Goal: Book appointment/travel/reservation

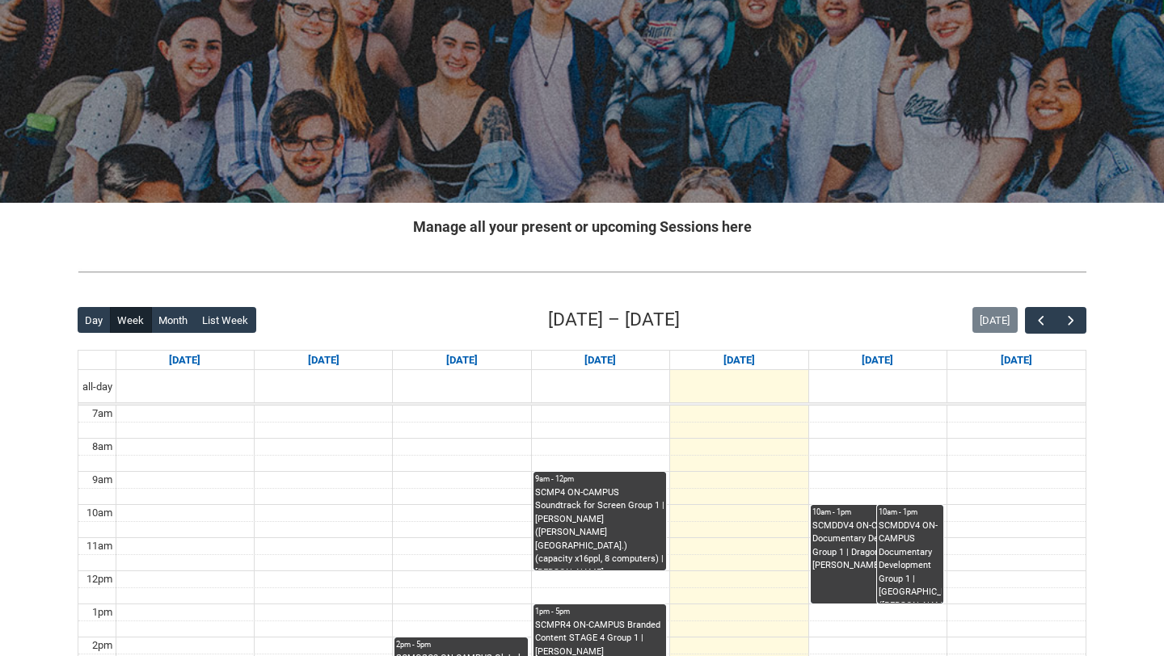
scroll to position [259, 0]
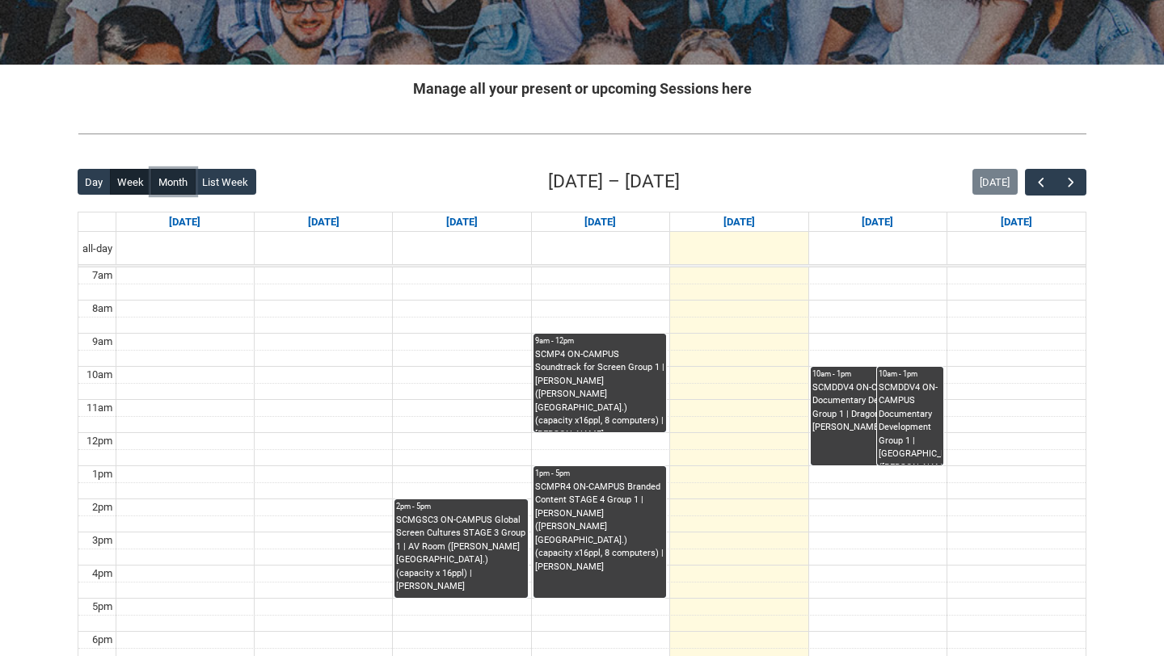
click at [162, 172] on button "Month" at bounding box center [173, 182] width 44 height 26
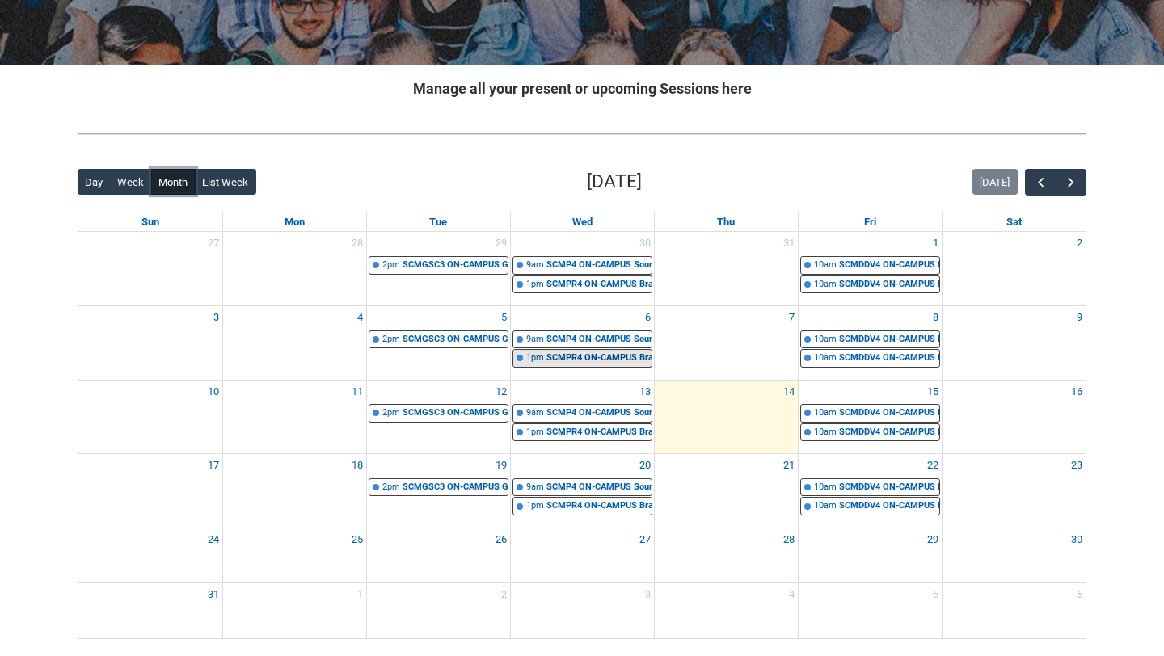
scroll to position [389, 0]
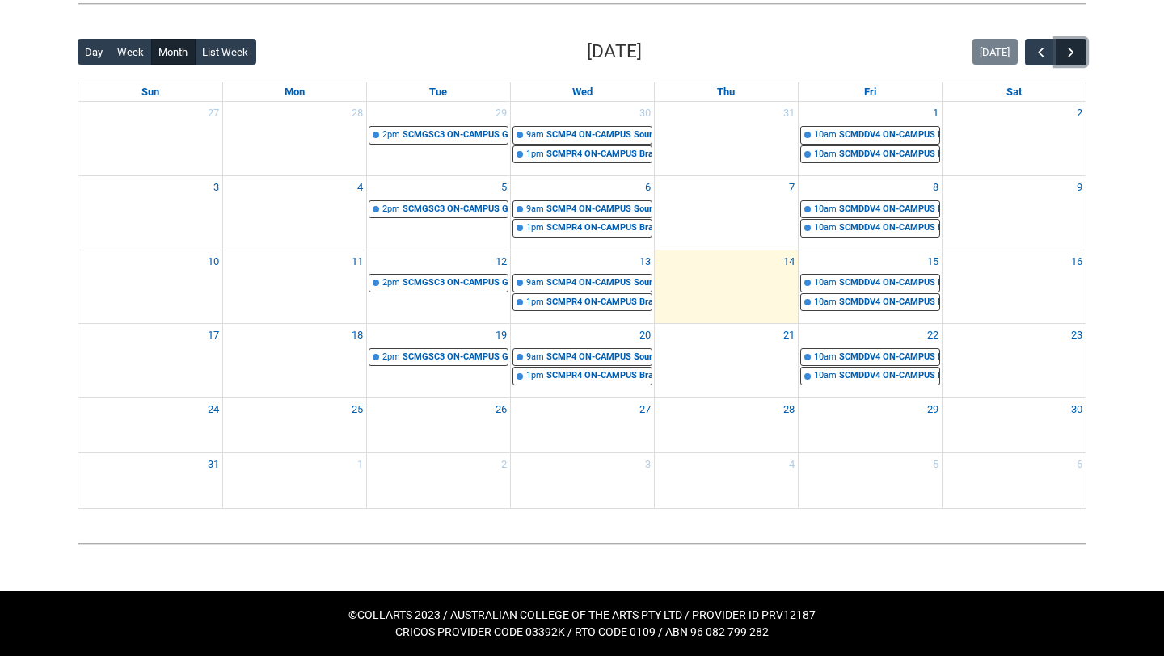
click at [1061, 52] on button "button" at bounding box center [1070, 52] width 31 height 27
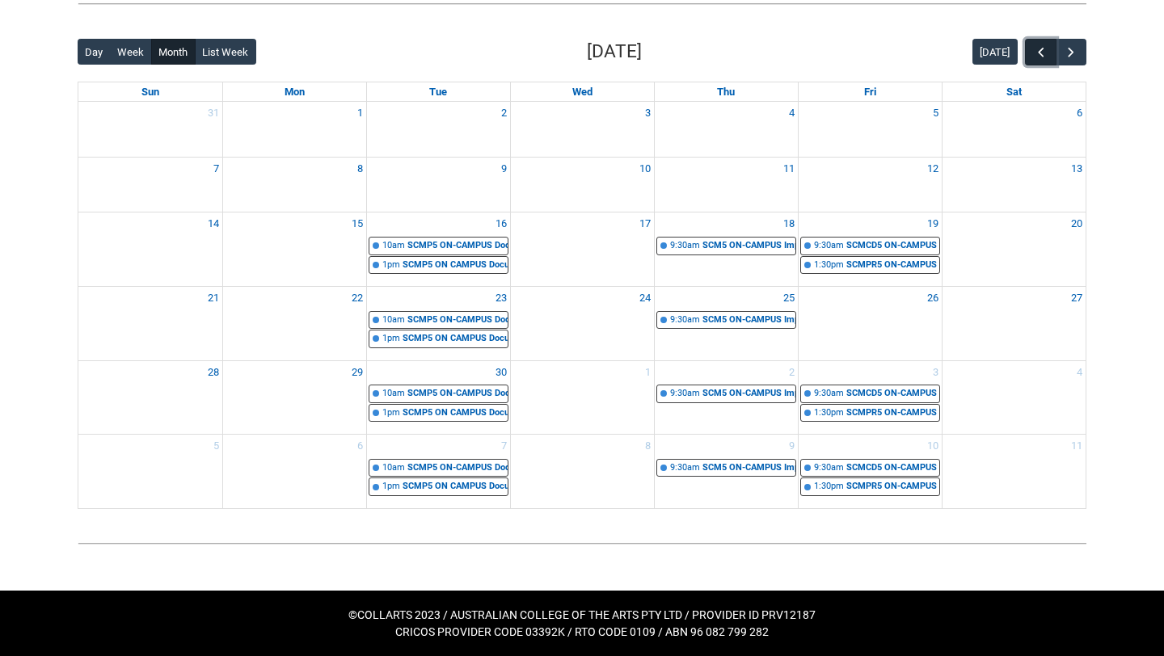
click at [1034, 59] on span "button" at bounding box center [1041, 52] width 16 height 16
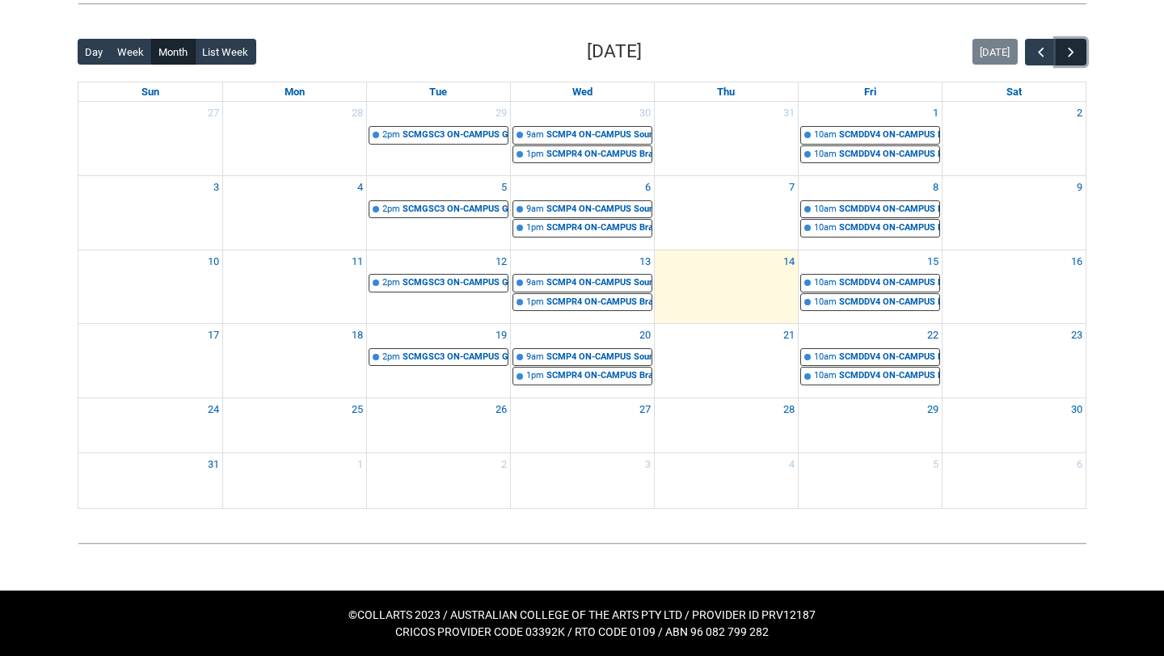
click at [1079, 55] on button "button" at bounding box center [1070, 52] width 31 height 27
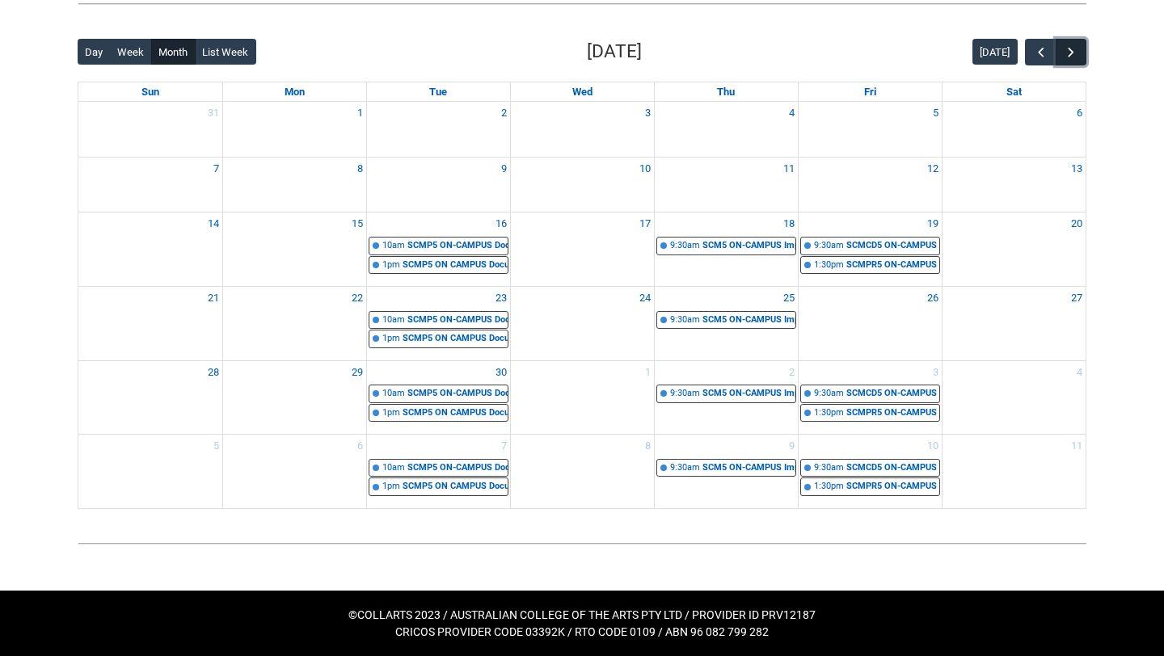
click at [1079, 55] on button "button" at bounding box center [1070, 52] width 31 height 27
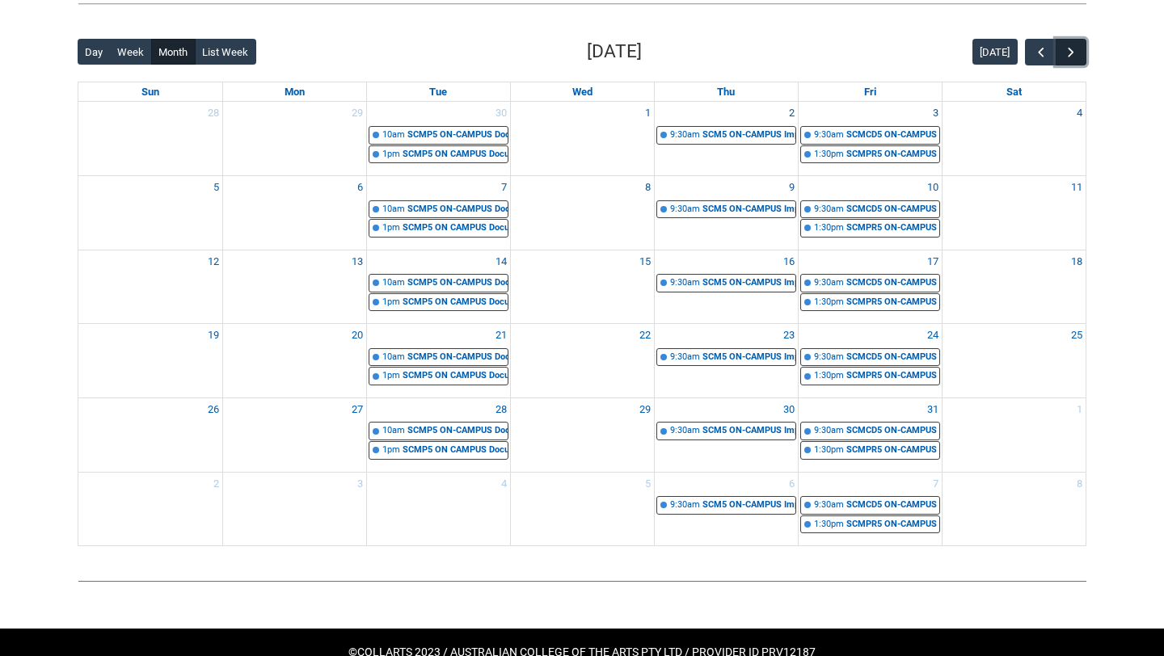
click at [1079, 55] on button "button" at bounding box center [1070, 52] width 31 height 27
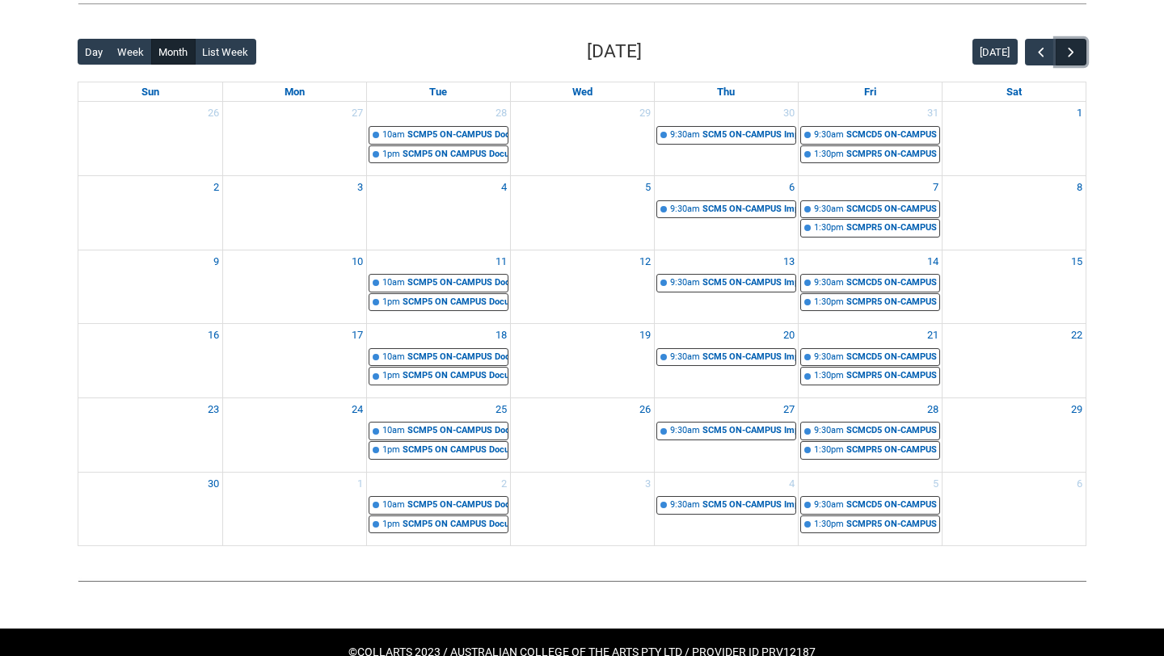
click at [1079, 55] on button "button" at bounding box center [1070, 52] width 31 height 27
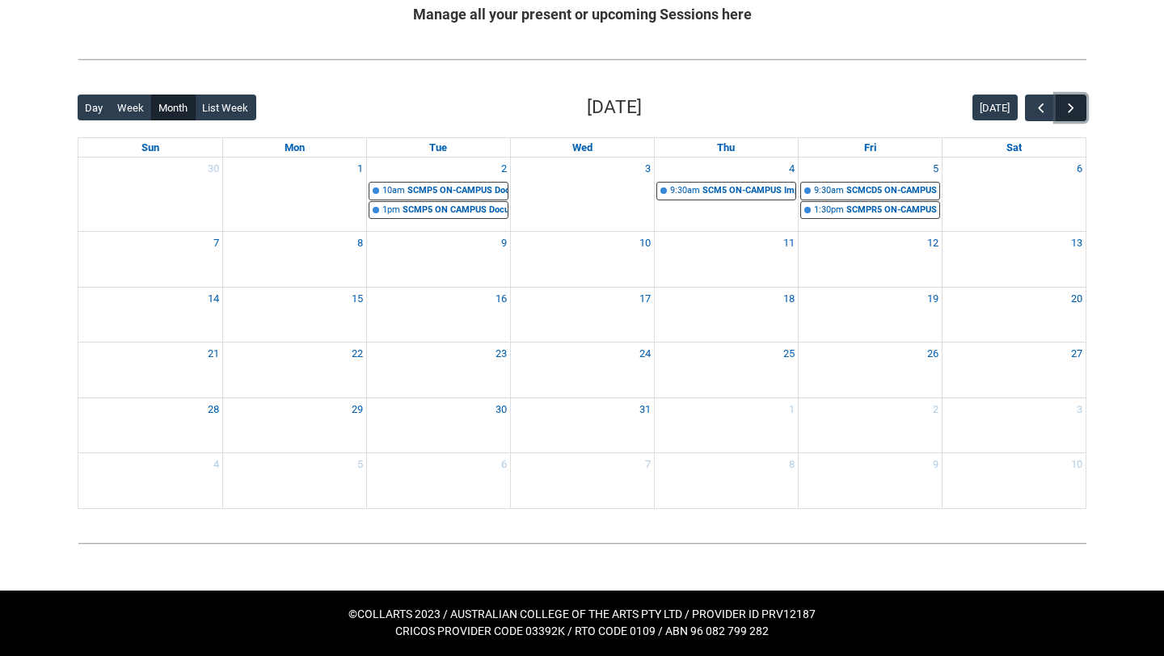
scroll to position [333, 0]
click at [1039, 101] on span "button" at bounding box center [1041, 108] width 16 height 16
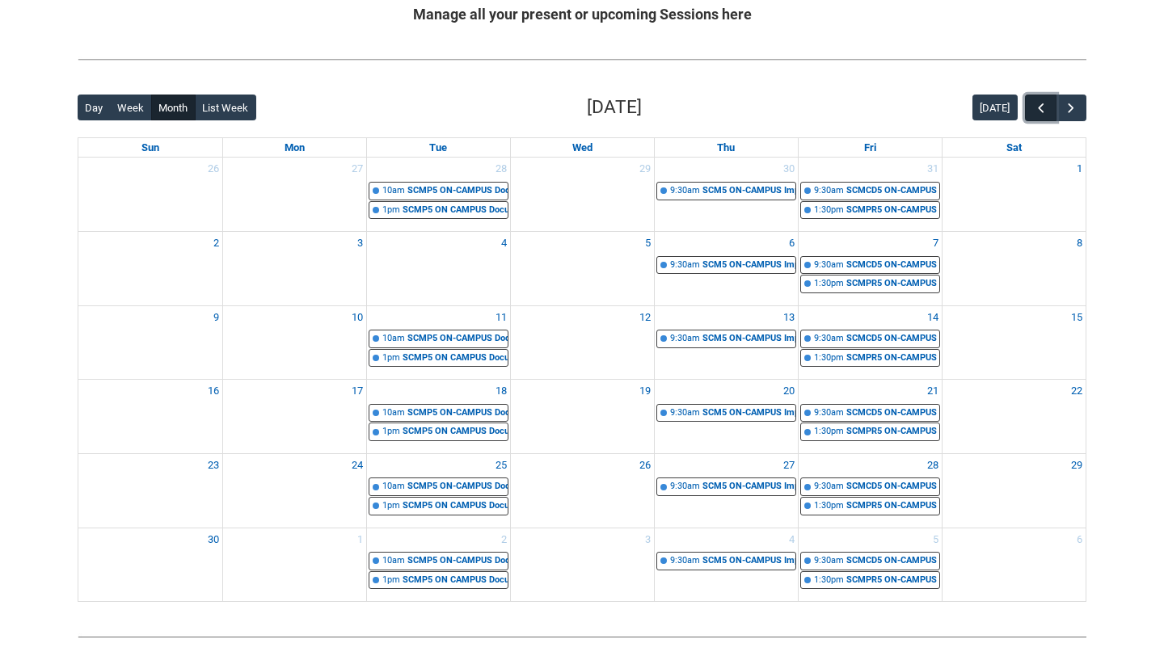
click at [1039, 101] on span "button" at bounding box center [1041, 108] width 16 height 16
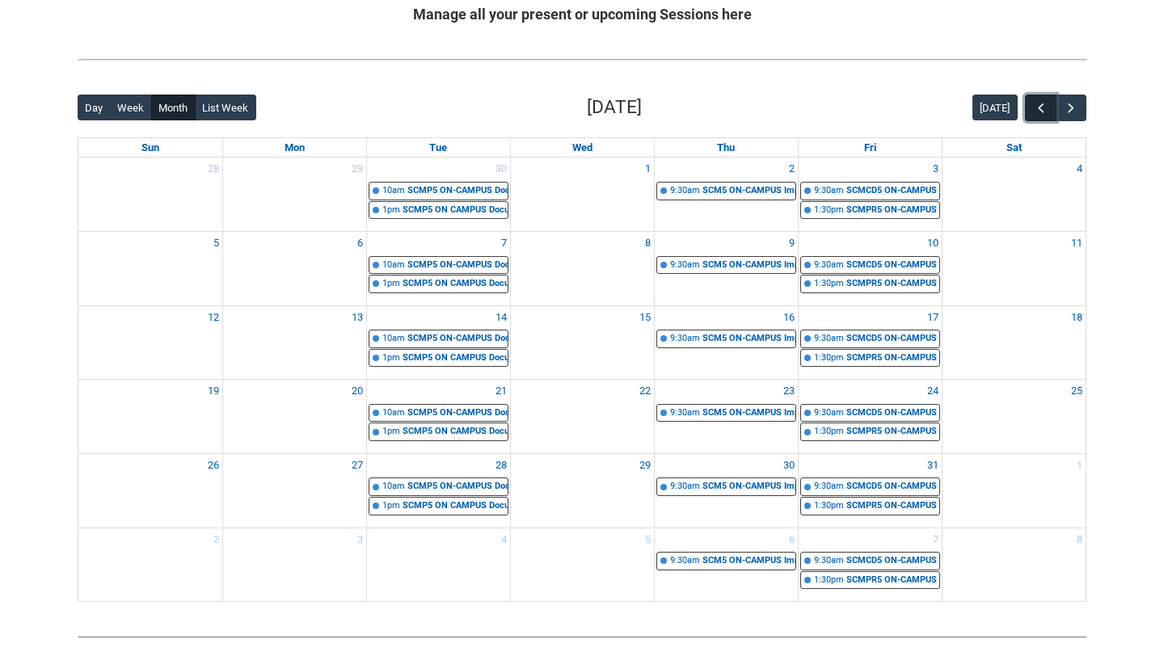
click at [1039, 101] on span "button" at bounding box center [1041, 108] width 16 height 16
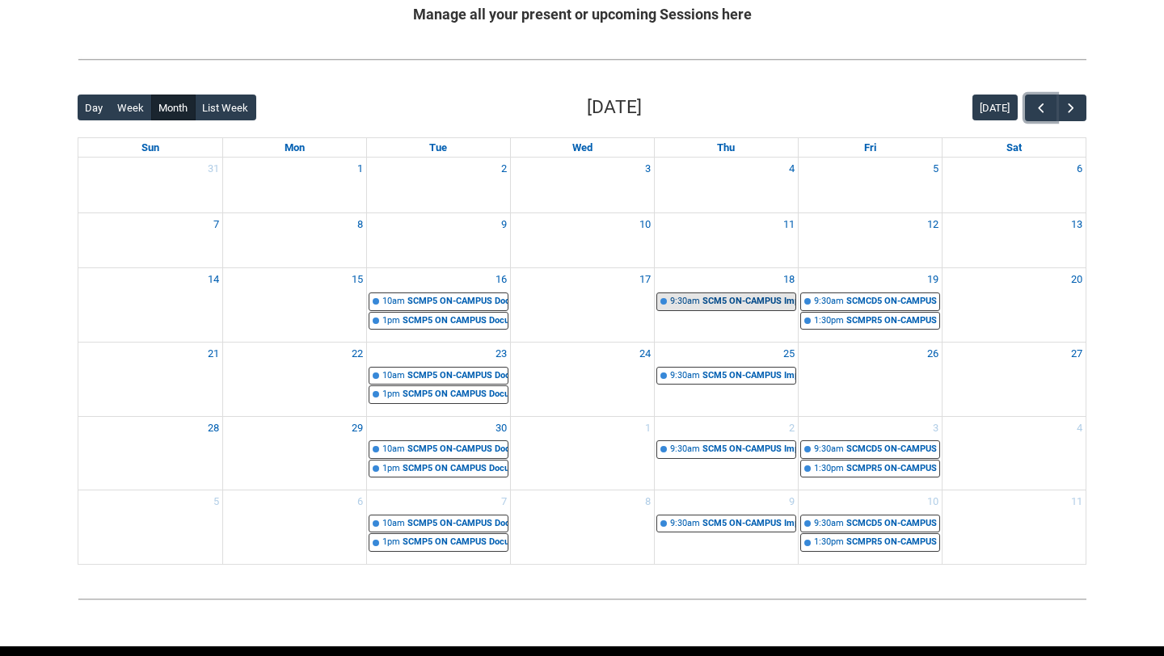
click at [734, 301] on div "SCM5 ON-CAMPUS Impact, Distribution & Marketing STAGE 5 Group 1 | [PERSON_NAME]…" at bounding box center [748, 302] width 93 height 14
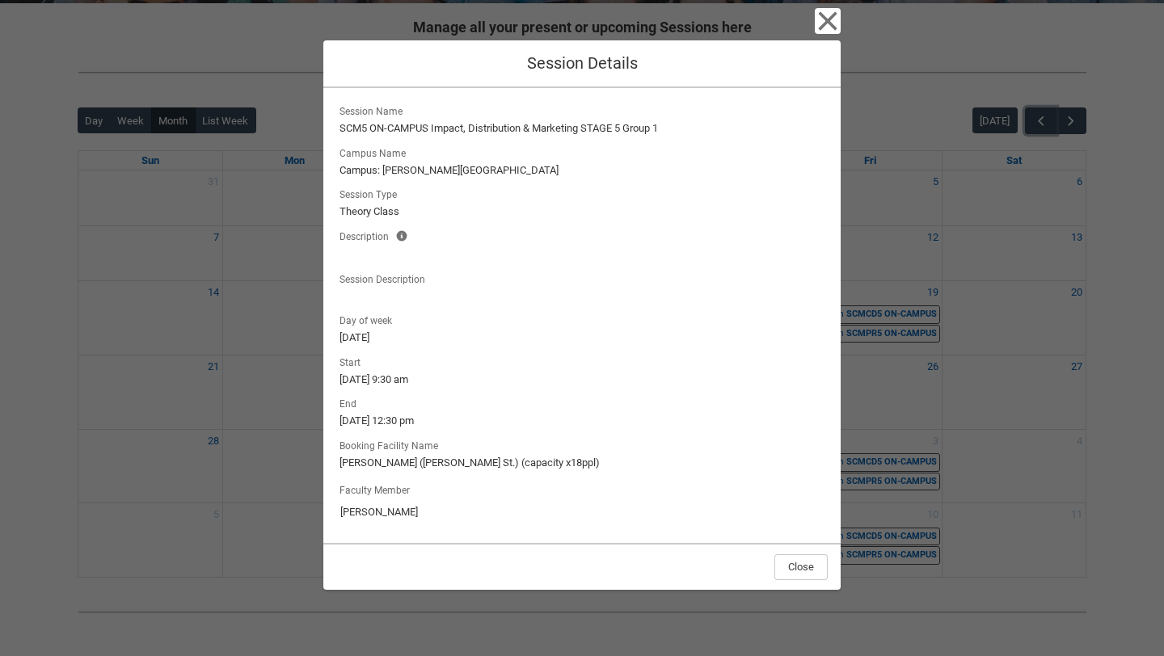
scroll to position [310, 0]
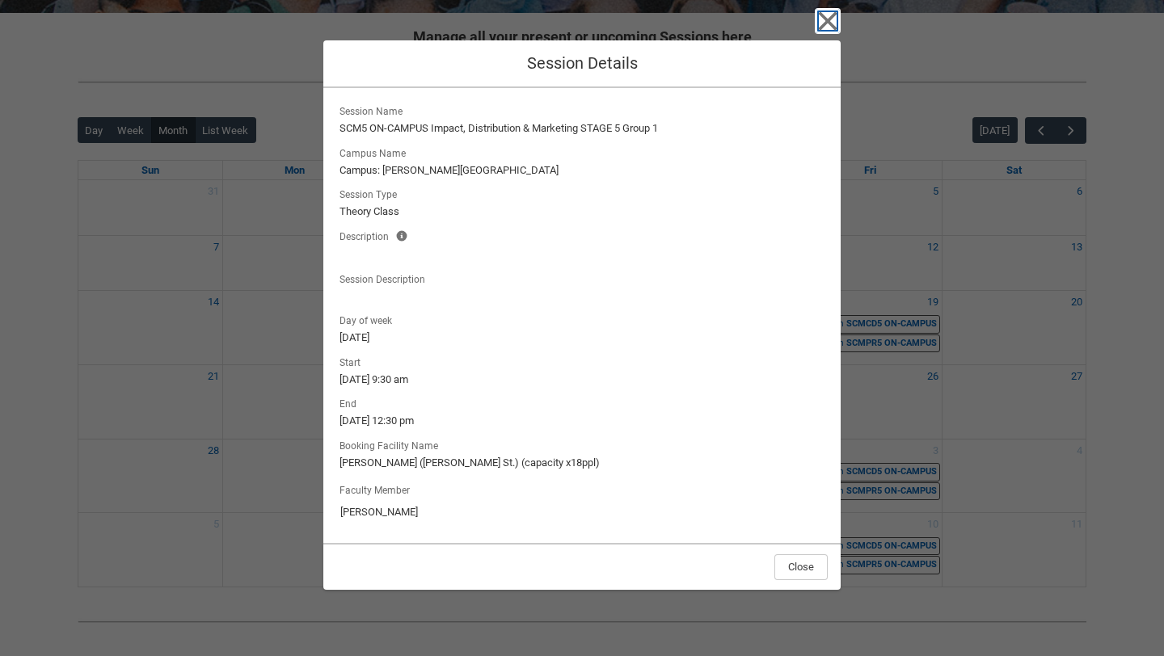
click at [825, 24] on icon "button" at bounding box center [828, 21] width 19 height 19
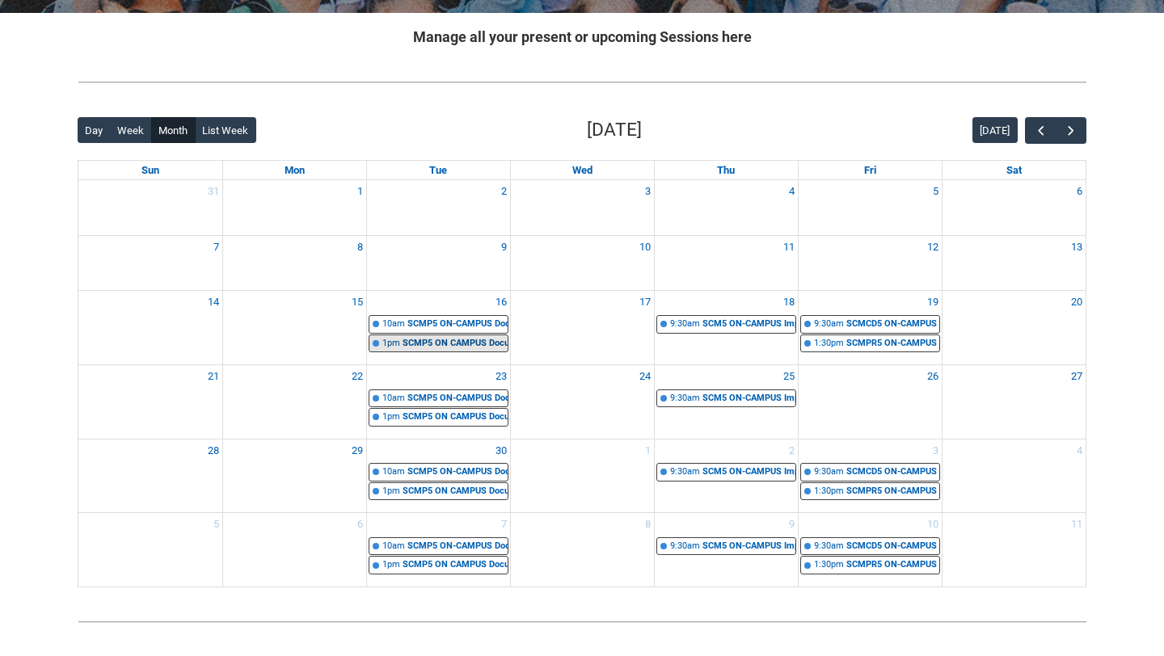
click at [466, 338] on div "SCMP5 ON CAMPUS Documentary Production Stage 5 | Editing Suites ([PERSON_NAME][…" at bounding box center [454, 344] width 105 height 14
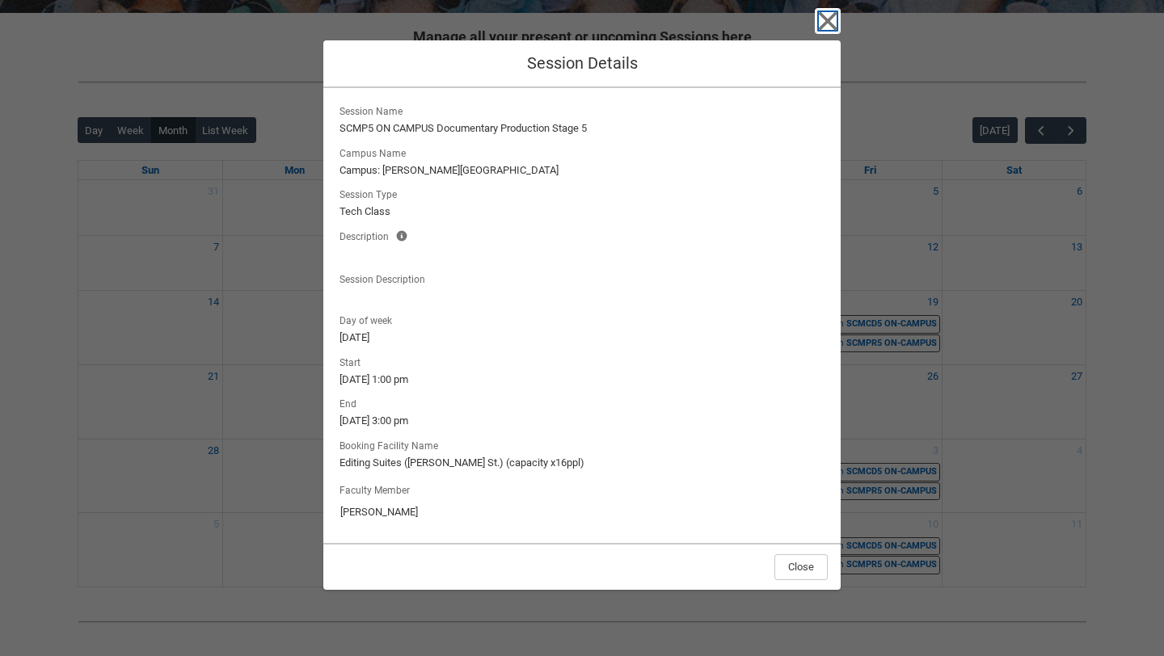
click at [817, 28] on icon "button" at bounding box center [828, 21] width 26 height 26
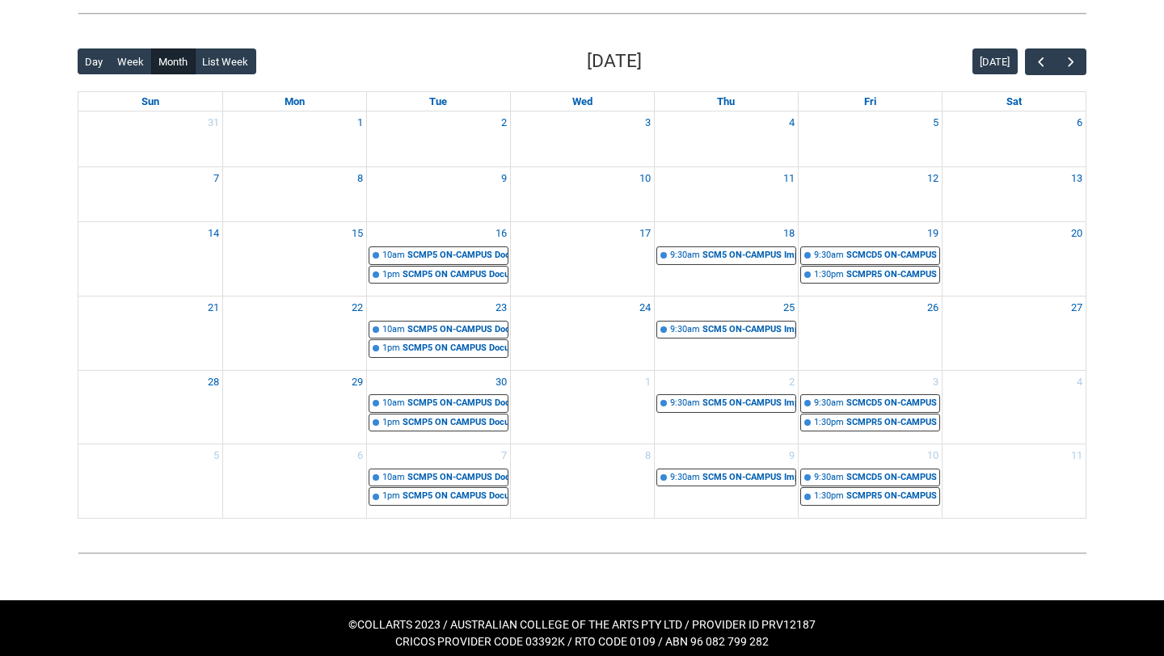
scroll to position [385, 0]
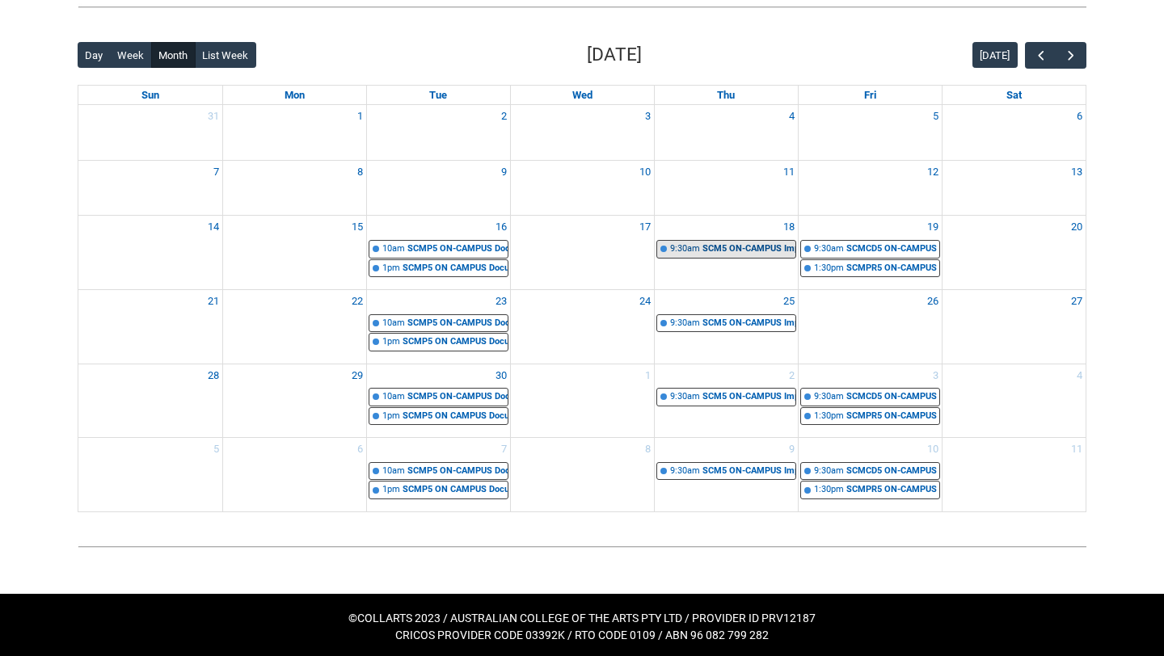
click at [734, 251] on div "SCM5 ON-CAMPUS Impact, Distribution & Marketing STAGE 5 Group 1 | [PERSON_NAME]…" at bounding box center [748, 249] width 93 height 14
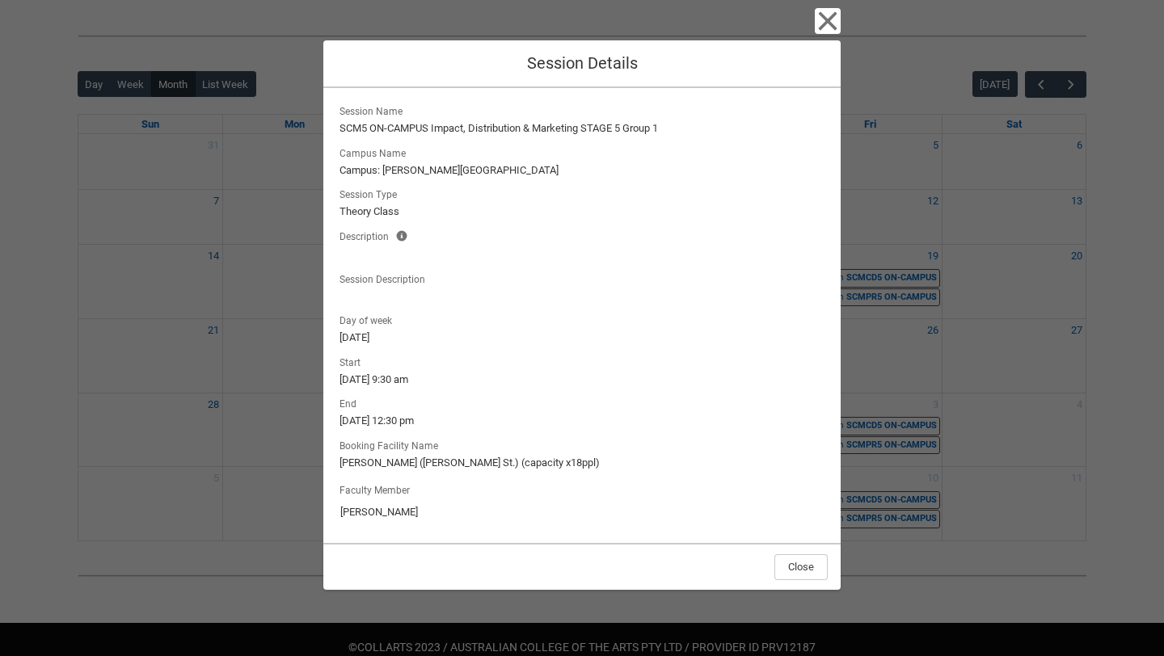
scroll to position [352, 0]
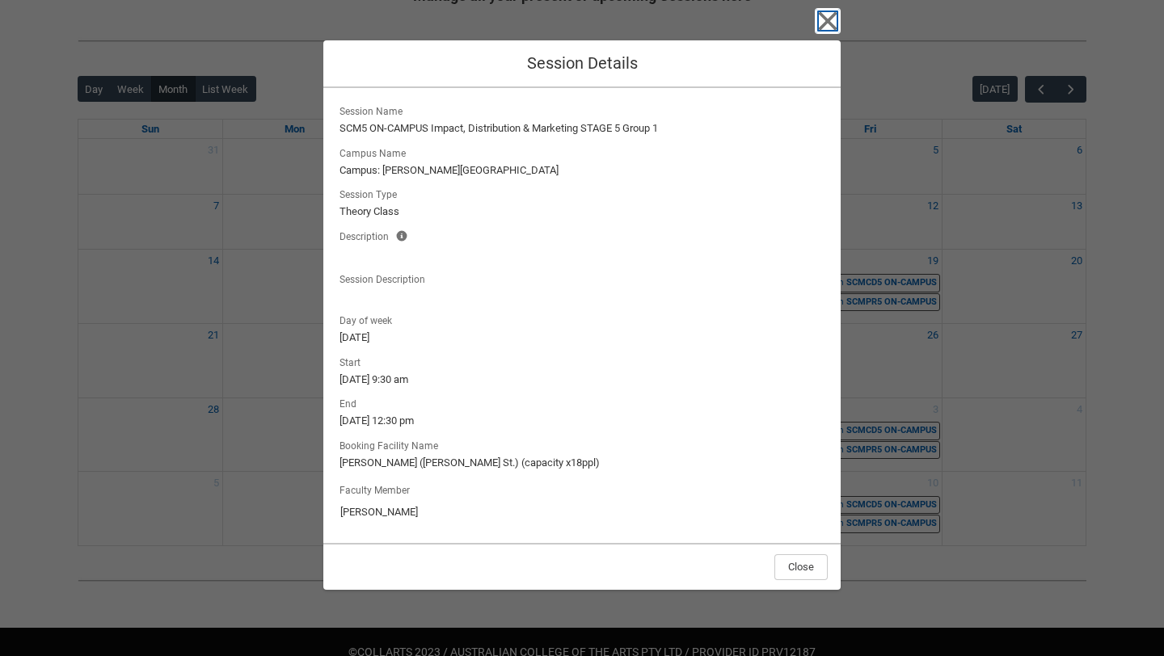
click at [827, 33] on icon "button" at bounding box center [828, 21] width 26 height 26
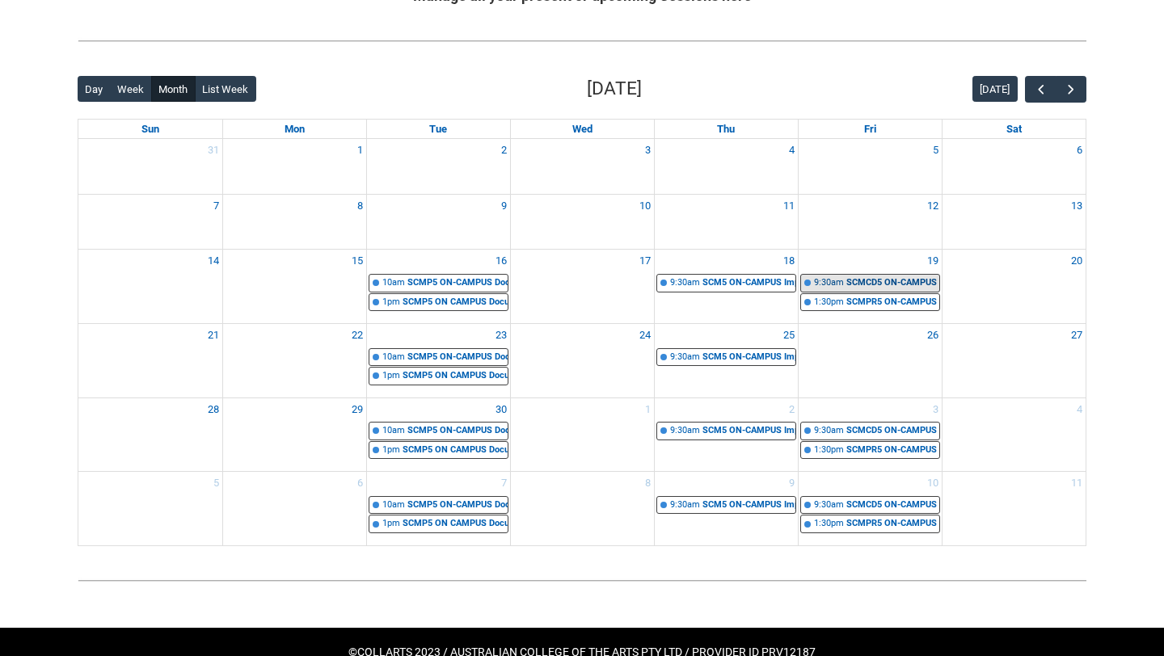
click at [902, 278] on div "SCMCD5 ON-CAMPUS Capstone Development STAGE 5 Group 1 | [GEOGRAPHIC_DATA] ([PER…" at bounding box center [892, 283] width 93 height 14
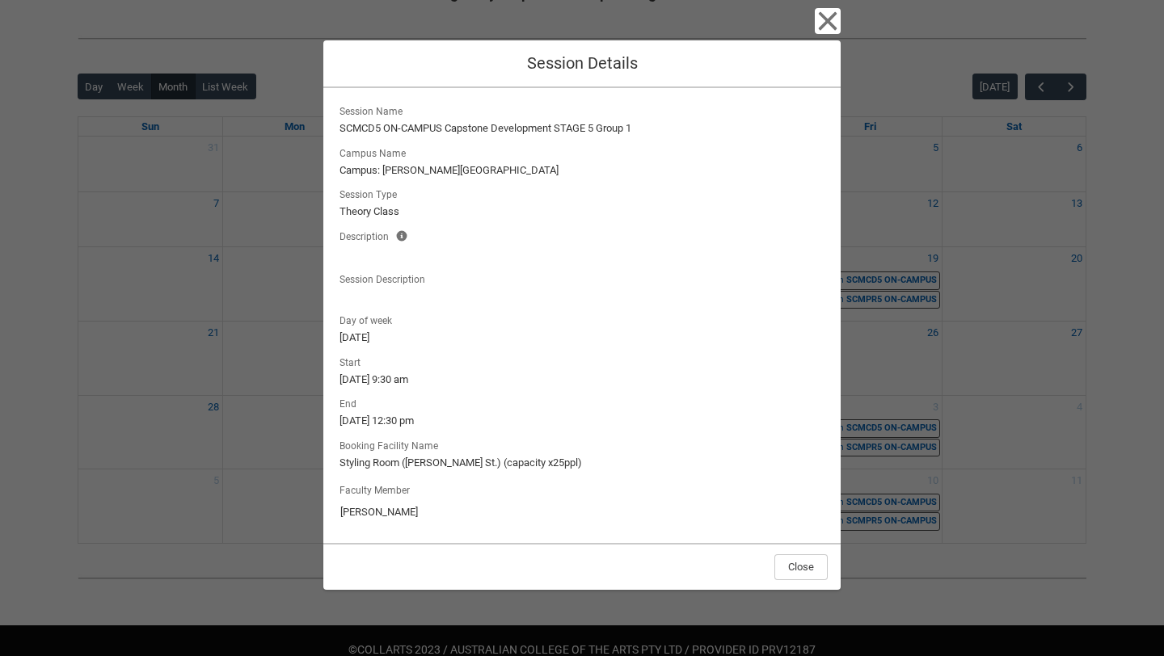
scroll to position [353, 0]
click at [830, 20] on icon "button" at bounding box center [828, 21] width 26 height 26
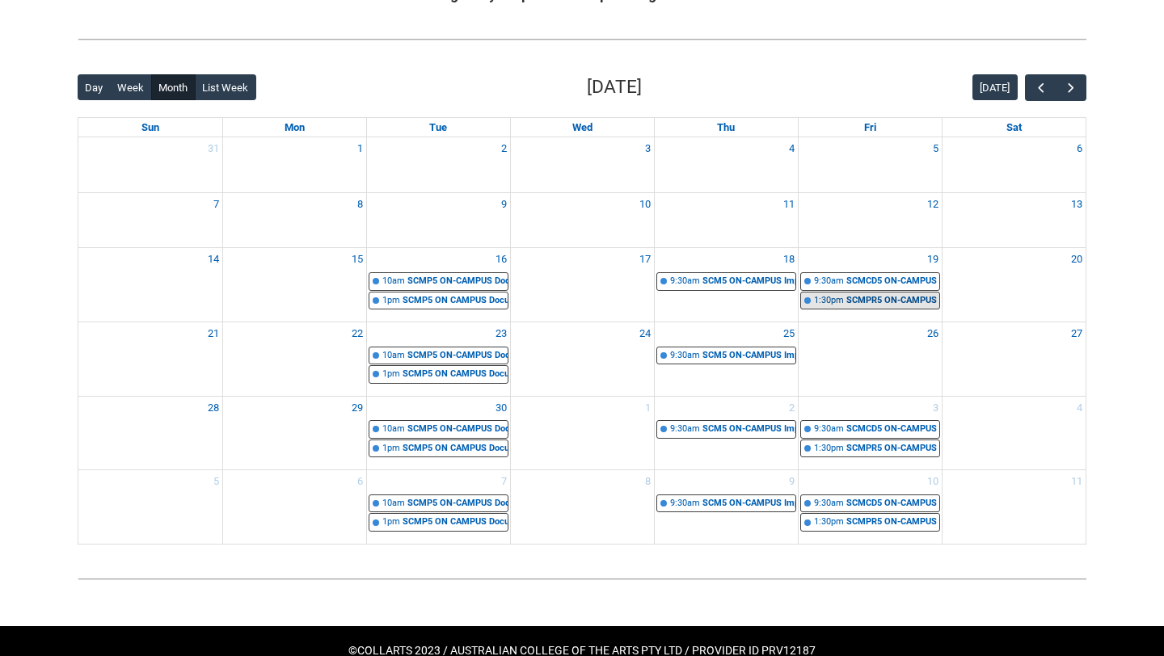
click at [875, 300] on div "SCMPR5 ON-CAMPUS Professional Inquiry STAGE 5 | [GEOGRAPHIC_DATA] ([PERSON_NAME…" at bounding box center [892, 301] width 93 height 14
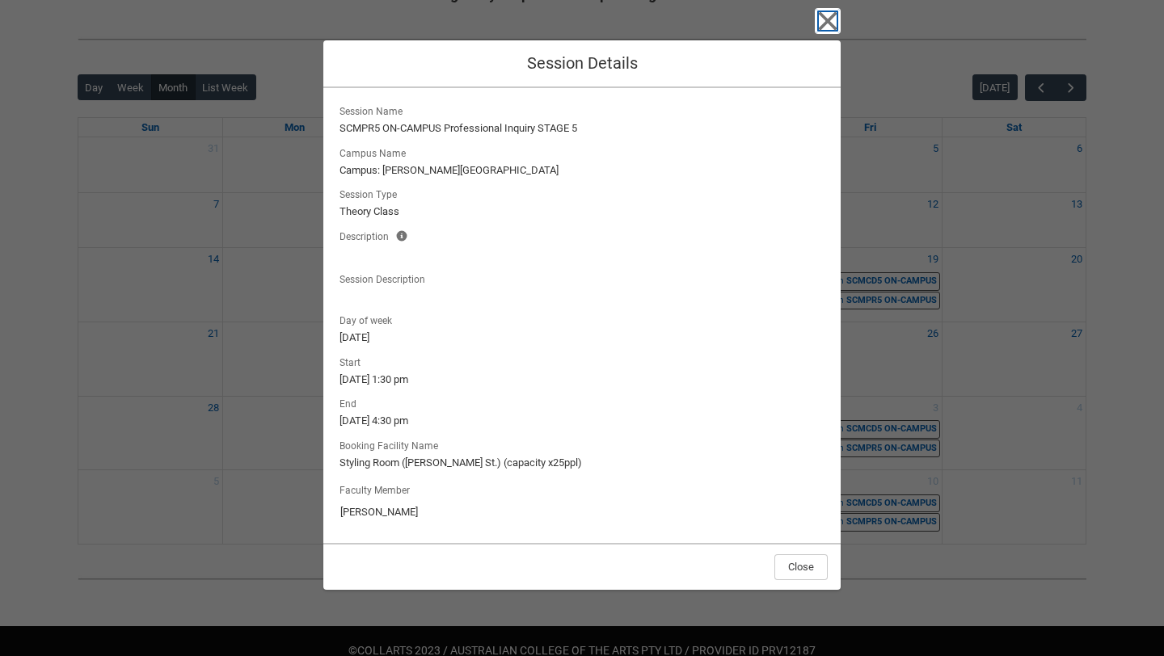
click at [836, 22] on icon "button" at bounding box center [828, 21] width 26 height 26
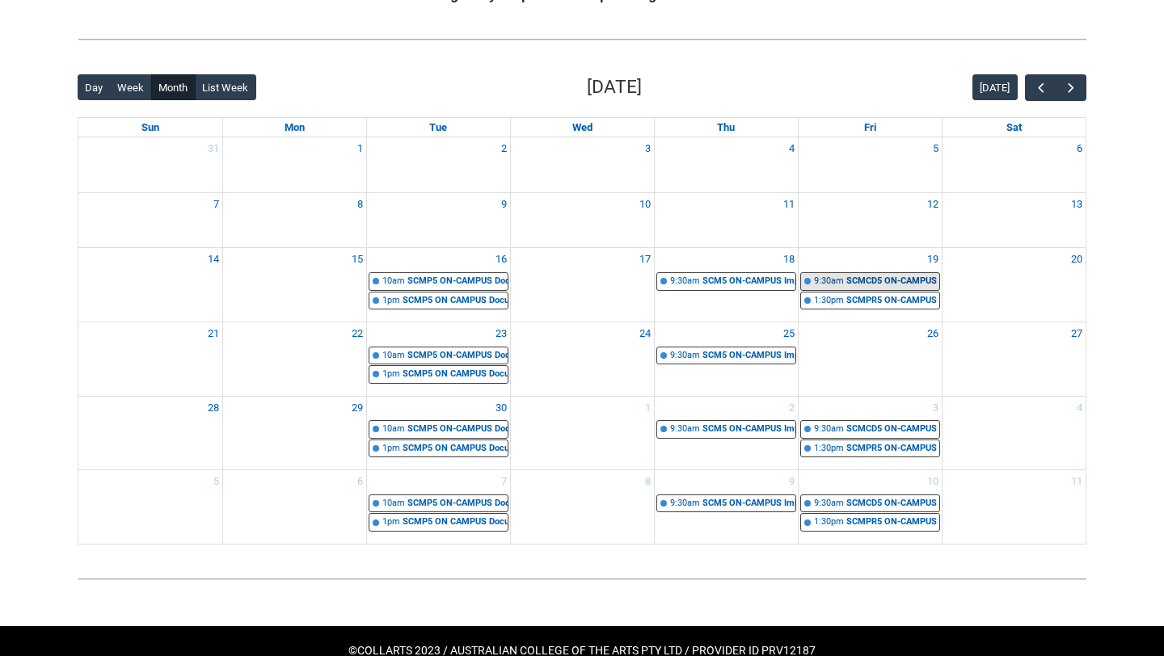
click at [855, 278] on div "SCMCD5 ON-CAMPUS Capstone Development STAGE 5 Group 1 | [GEOGRAPHIC_DATA] ([PER…" at bounding box center [892, 282] width 93 height 14
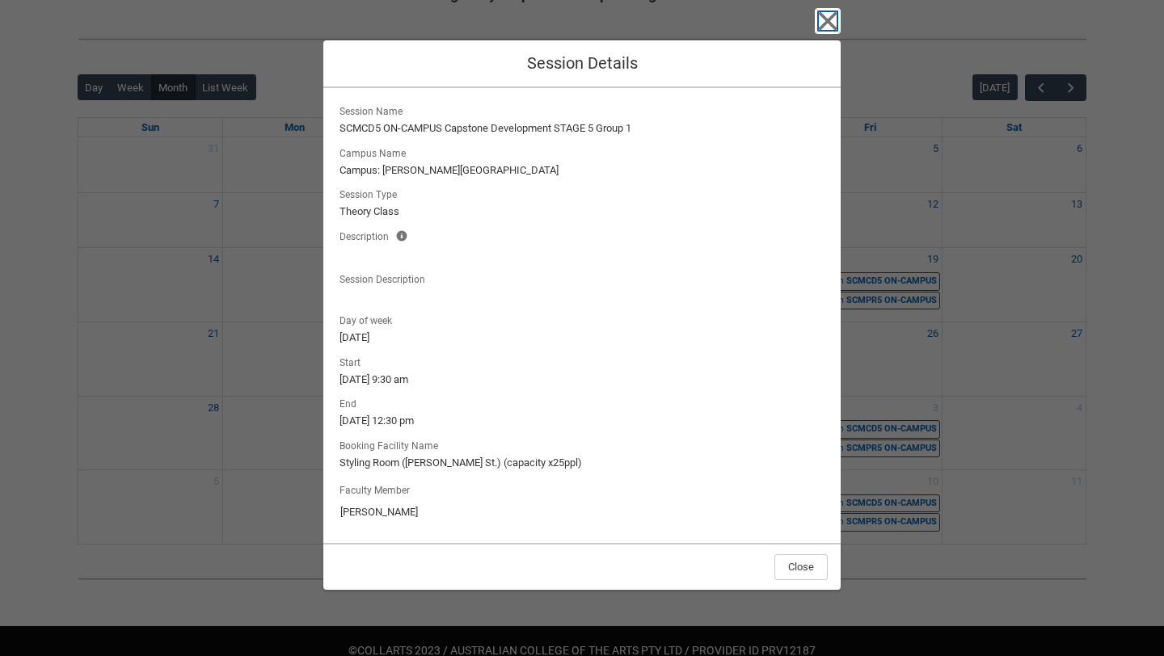
click at [829, 27] on icon "button" at bounding box center [828, 21] width 26 height 26
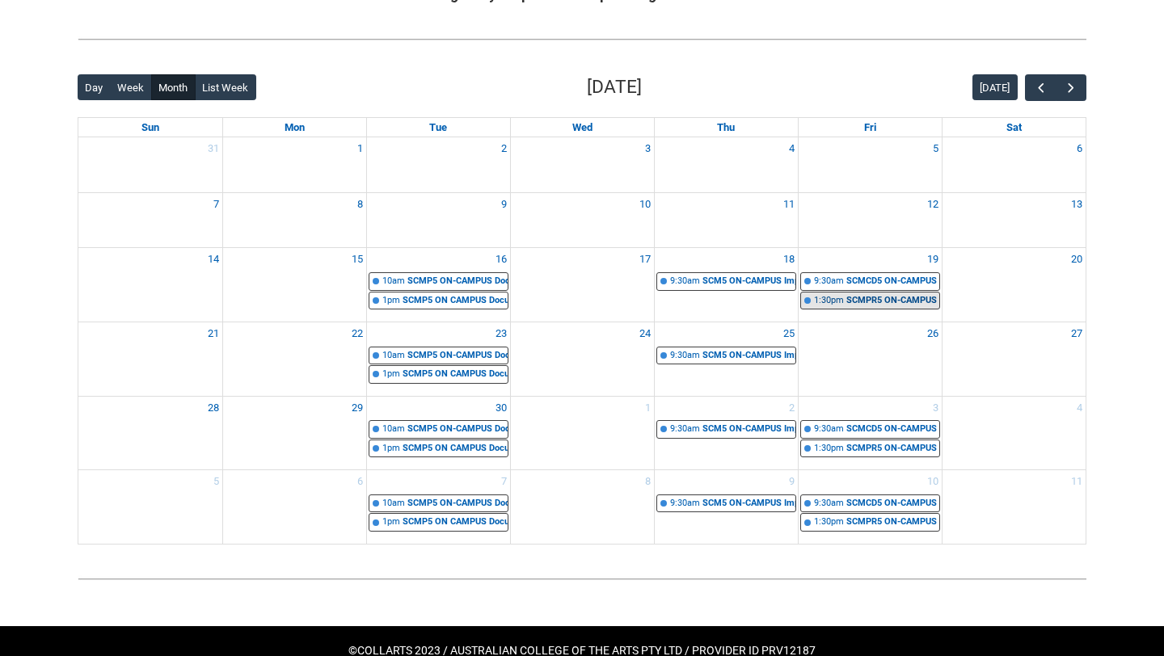
click at [865, 297] on div "SCMPR5 ON-CAMPUS Professional Inquiry STAGE 5 | [GEOGRAPHIC_DATA] ([PERSON_NAME…" at bounding box center [892, 301] width 93 height 14
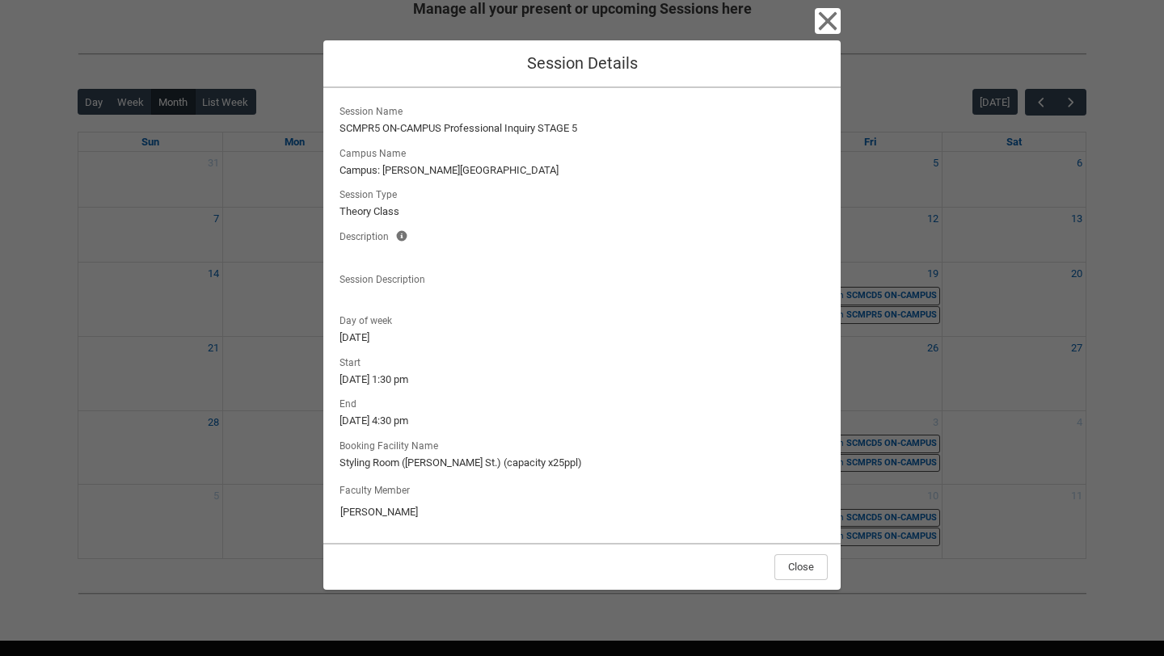
scroll to position [332, 0]
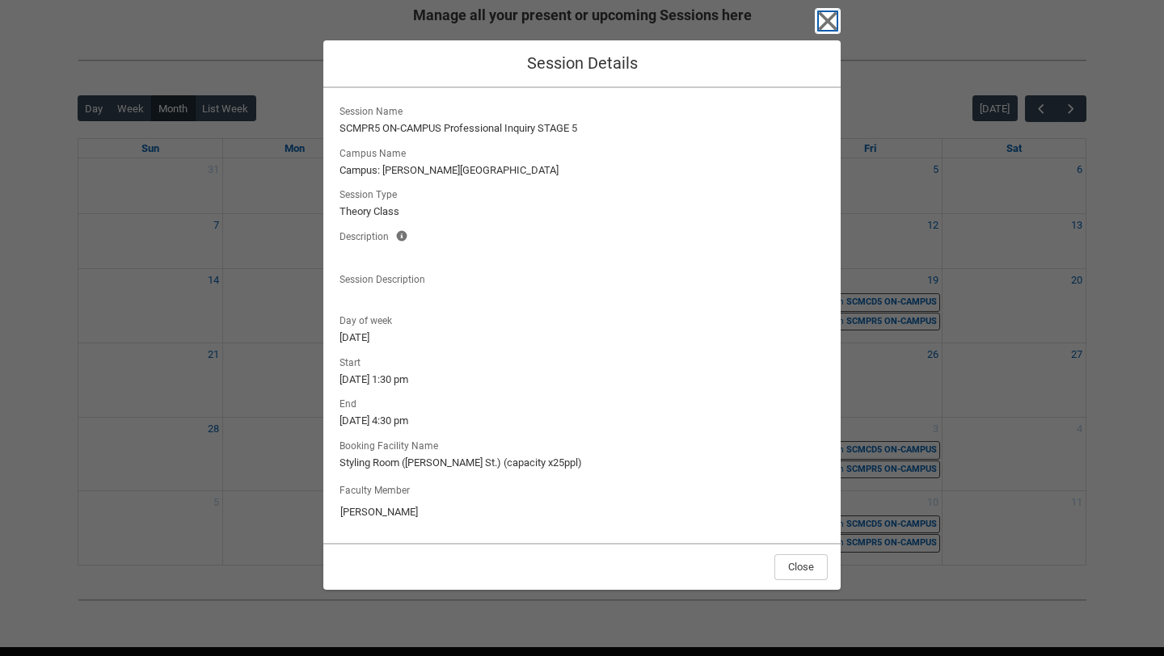
click at [823, 22] on icon "button" at bounding box center [828, 21] width 19 height 19
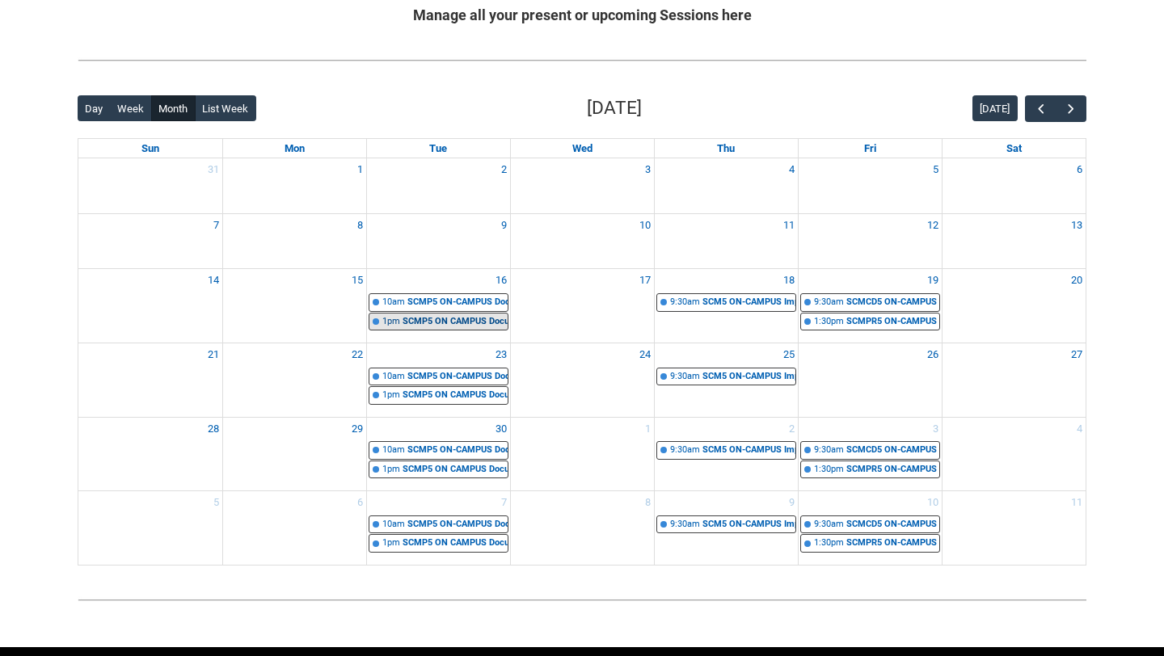
click at [436, 317] on div "SCMP5 ON CAMPUS Documentary Production Stage 5 | Editing Suites ([PERSON_NAME][…" at bounding box center [454, 322] width 105 height 14
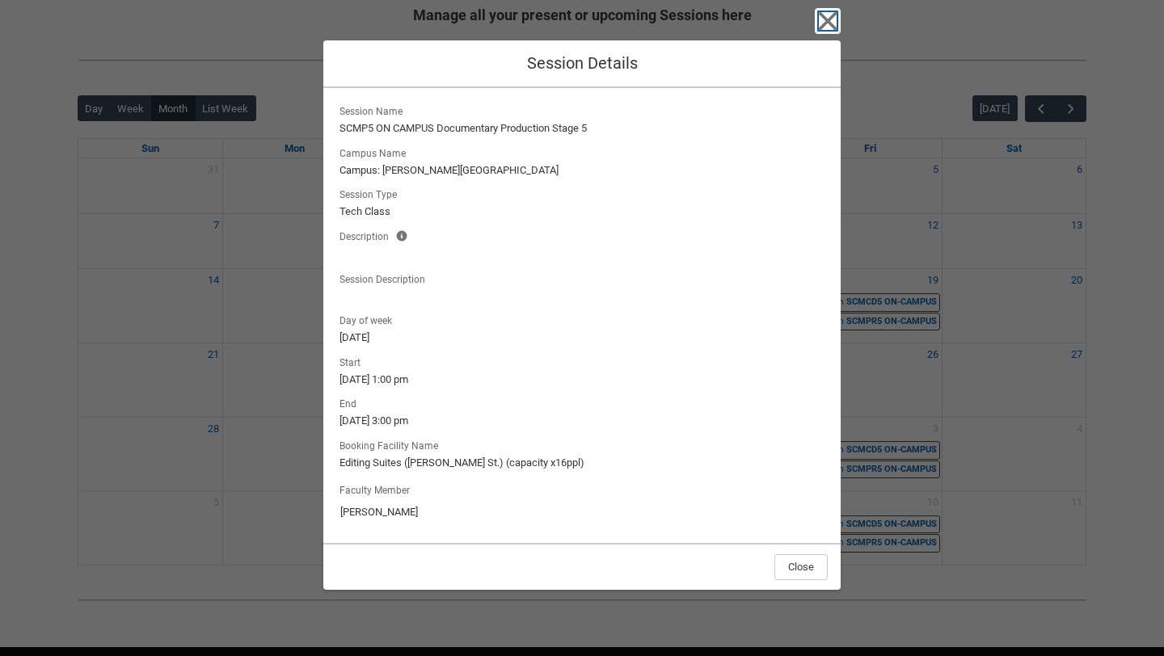
click at [819, 15] on icon "button" at bounding box center [828, 21] width 26 height 26
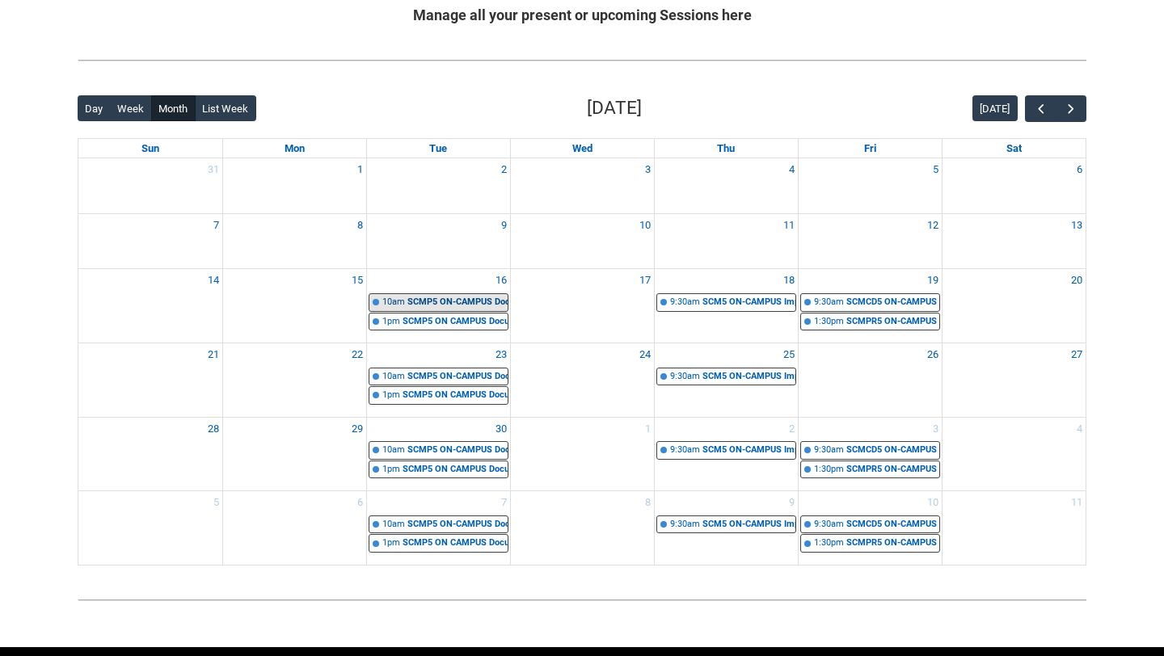
click at [449, 304] on div "SCMP5 ON-CAMPUS Documentary Production Stage 5 | Editing Suites ([PERSON_NAME][…" at bounding box center [457, 303] width 100 height 14
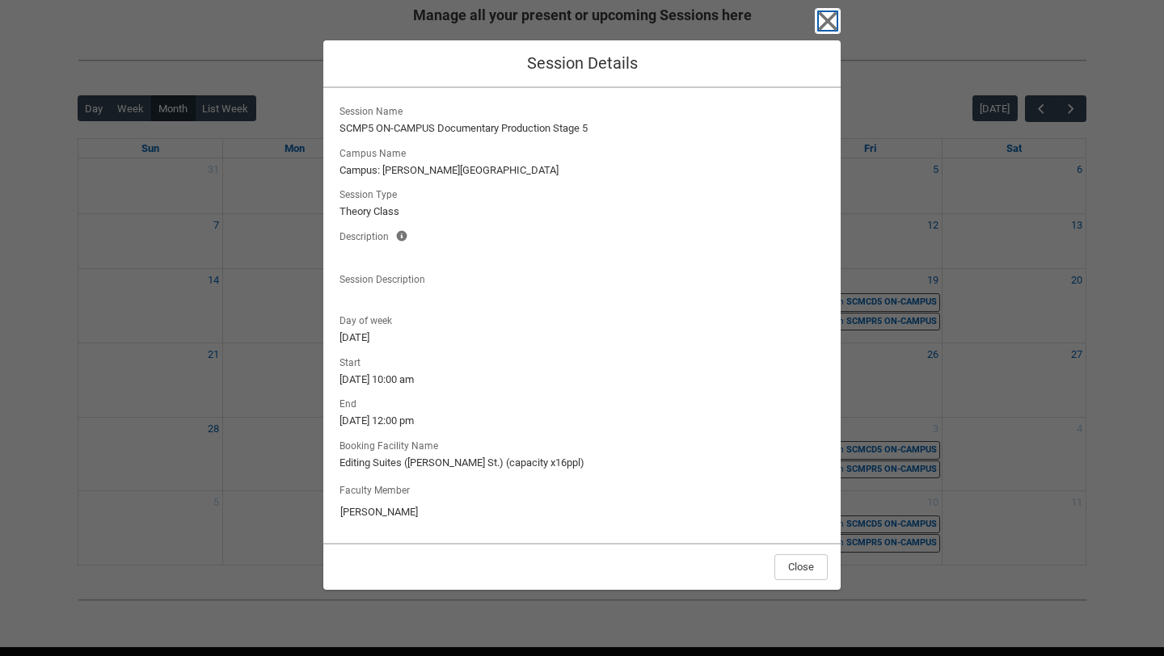
click at [815, 26] on icon "button" at bounding box center [828, 21] width 26 height 26
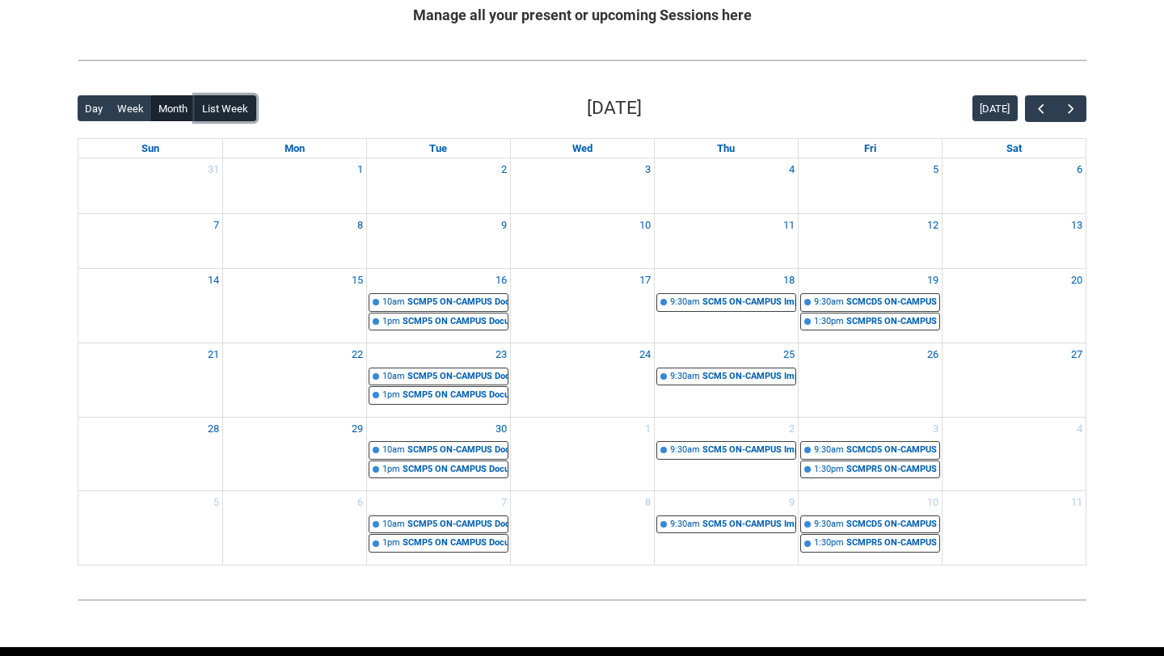
click at [238, 118] on button "List Week" at bounding box center [225, 108] width 61 height 26
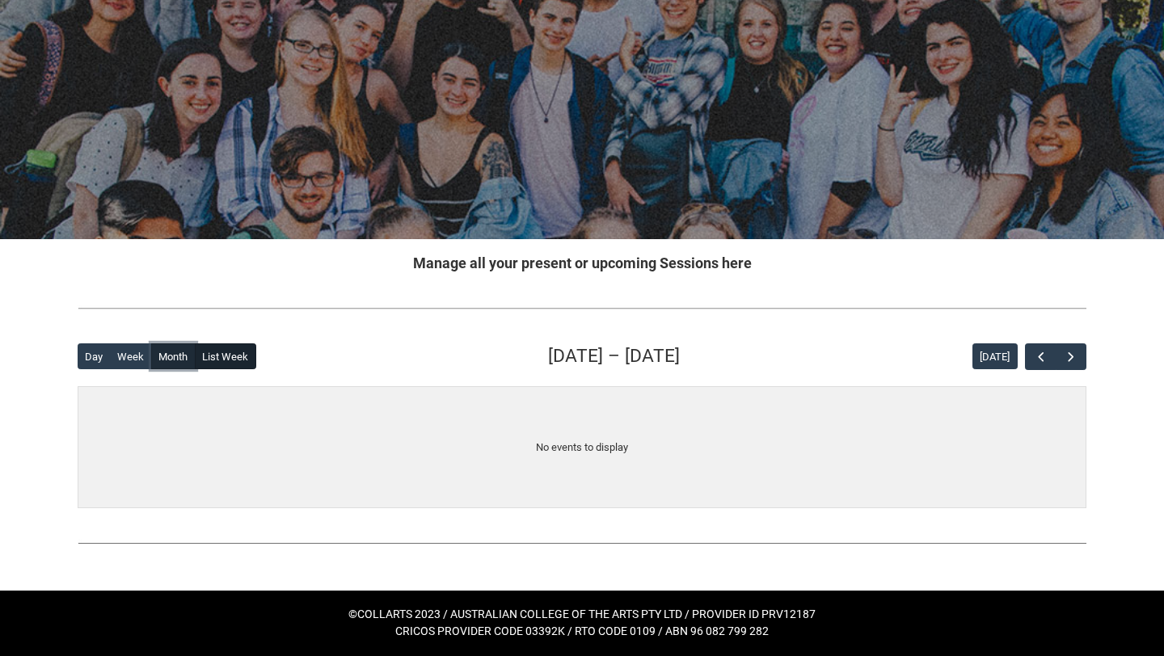
click at [162, 360] on button "Month" at bounding box center [173, 356] width 44 height 26
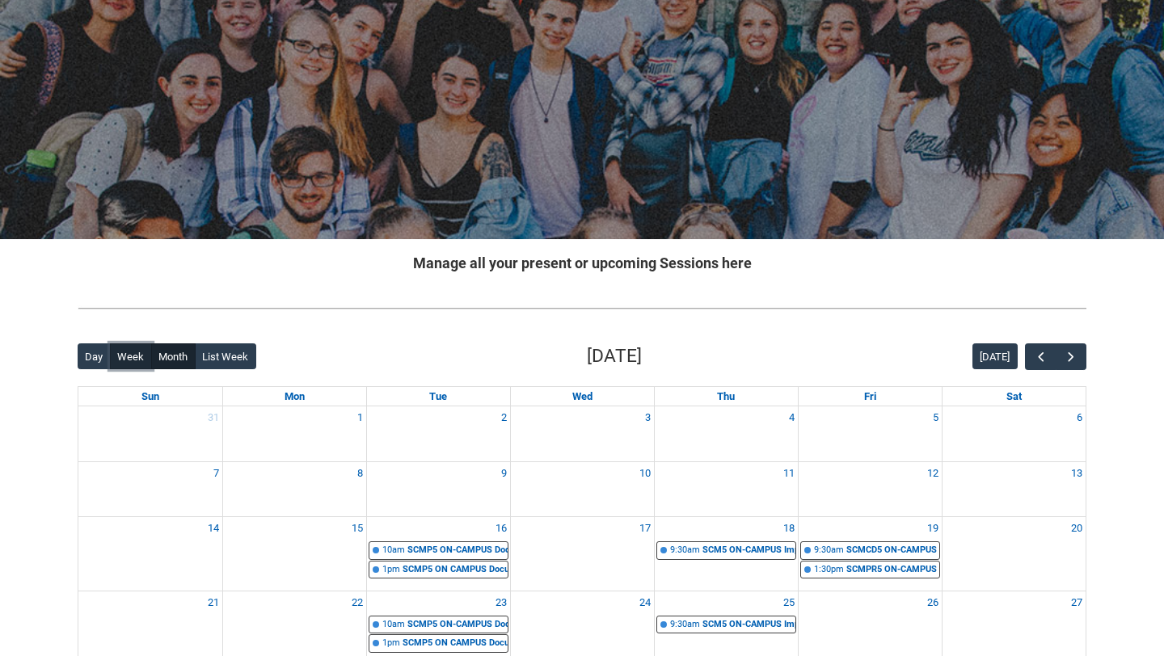
click at [128, 358] on button "Week" at bounding box center [131, 356] width 42 height 26
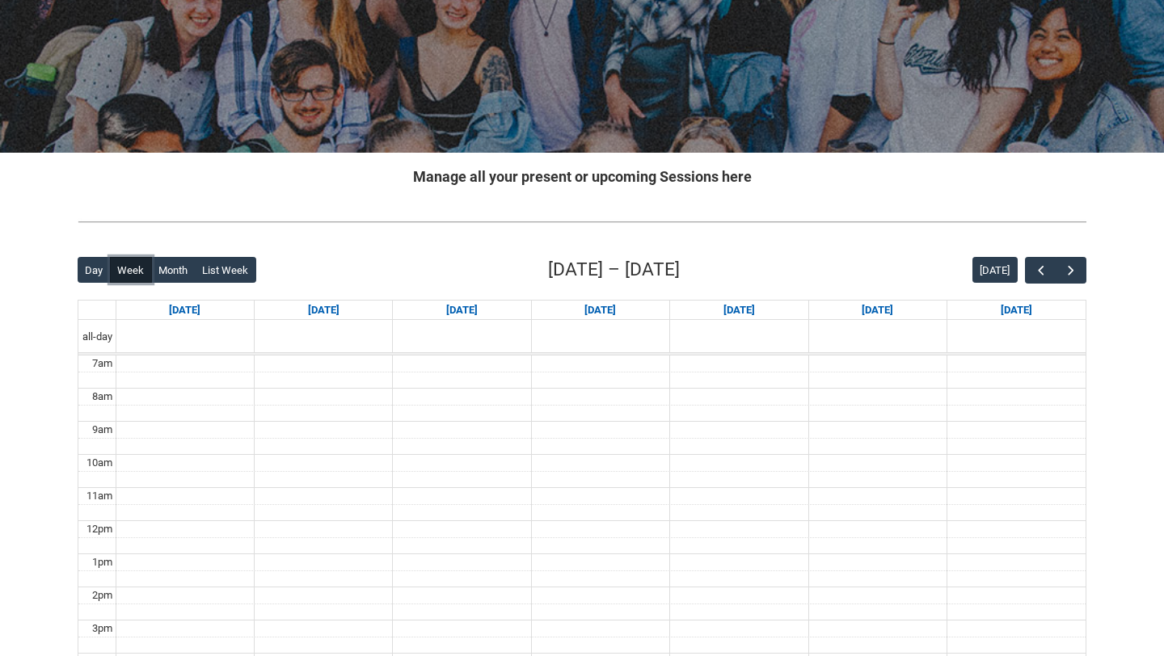
scroll to position [353, 0]
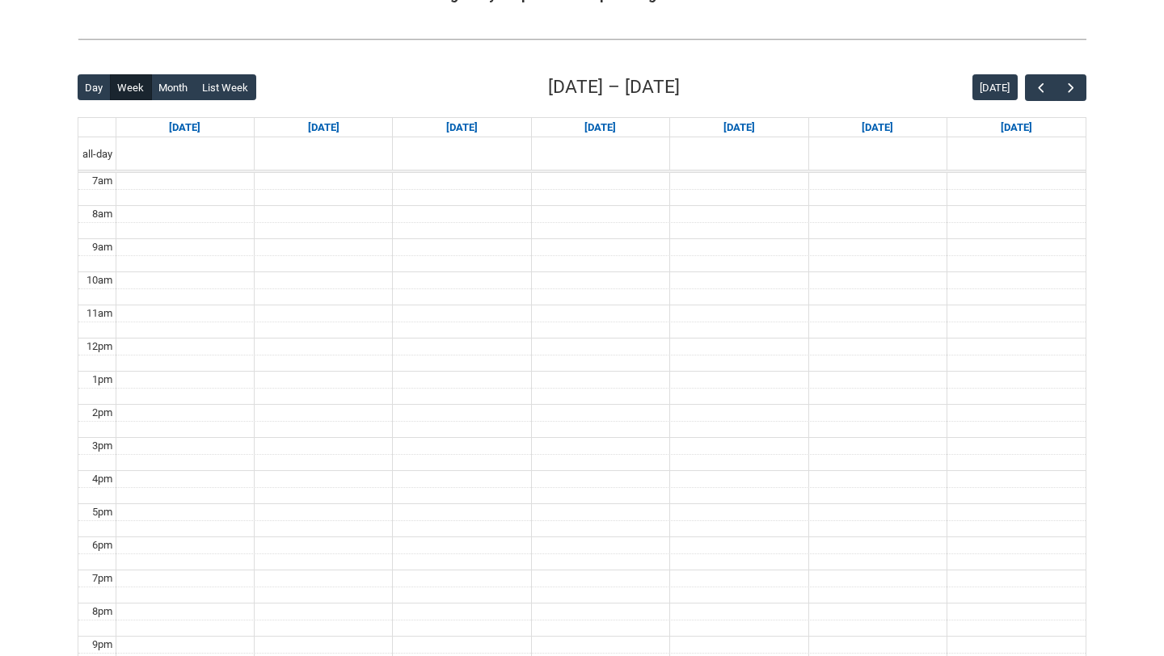
click at [158, 103] on div "Day Week Month List Week [DATE] – [DATE] [DATE] [DATE] [DATE] [DATE] [DATE] [DA…" at bounding box center [582, 389] width 1009 height 630
click at [162, 91] on button "Month" at bounding box center [173, 87] width 44 height 26
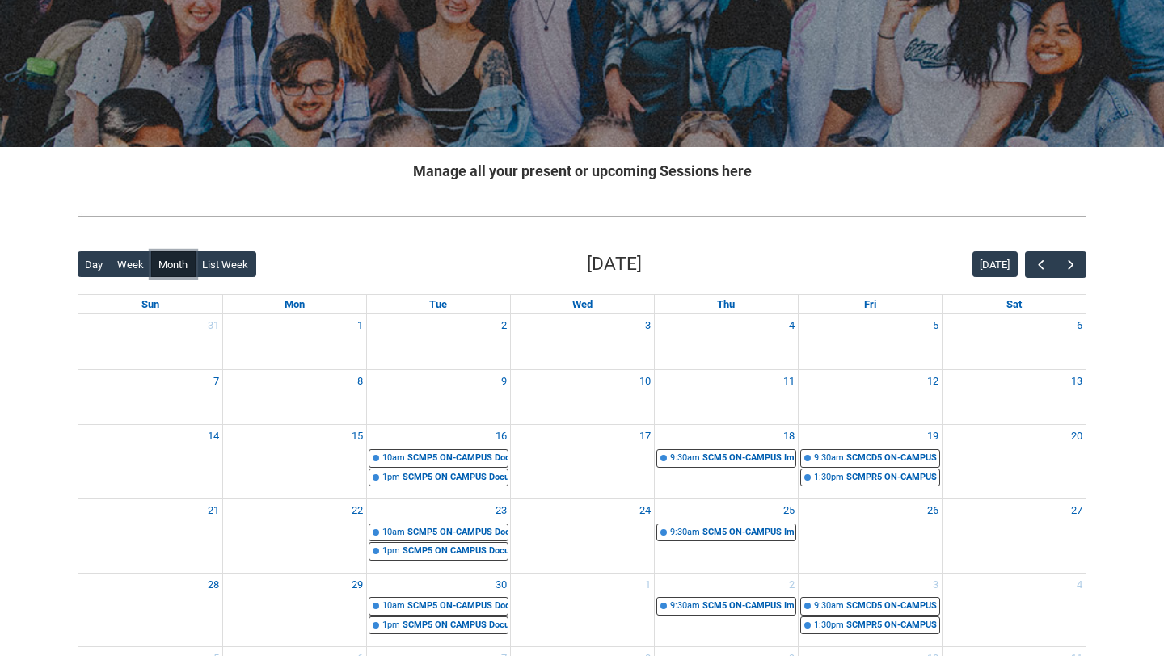
scroll to position [142, 0]
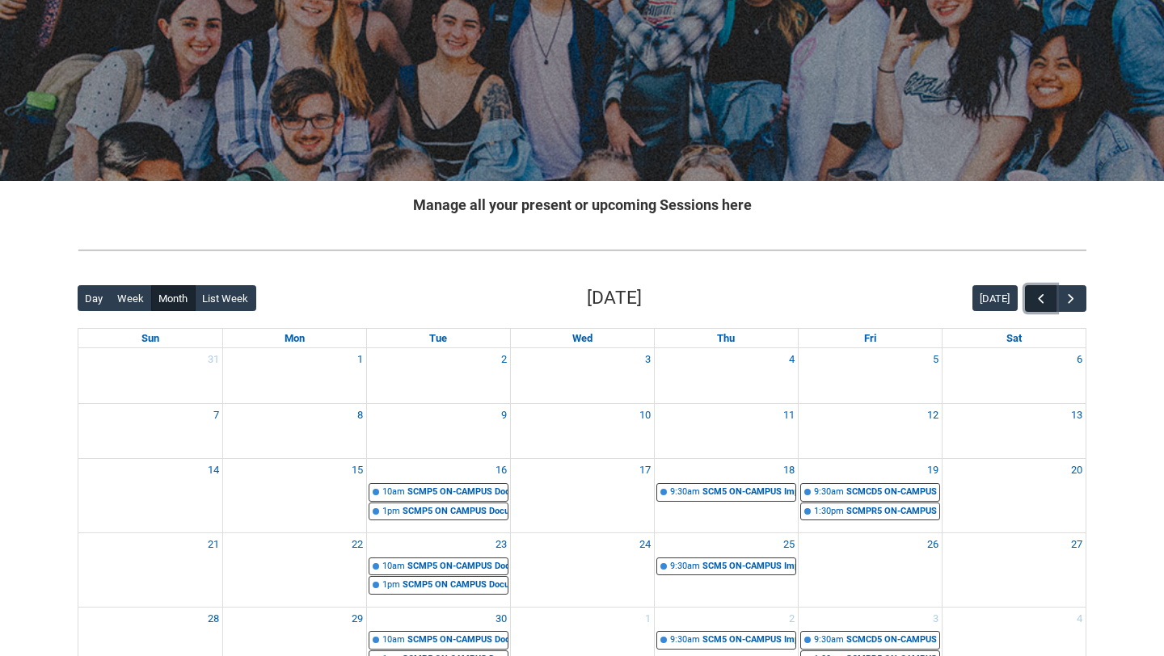
click at [1045, 298] on span "button" at bounding box center [1041, 299] width 16 height 16
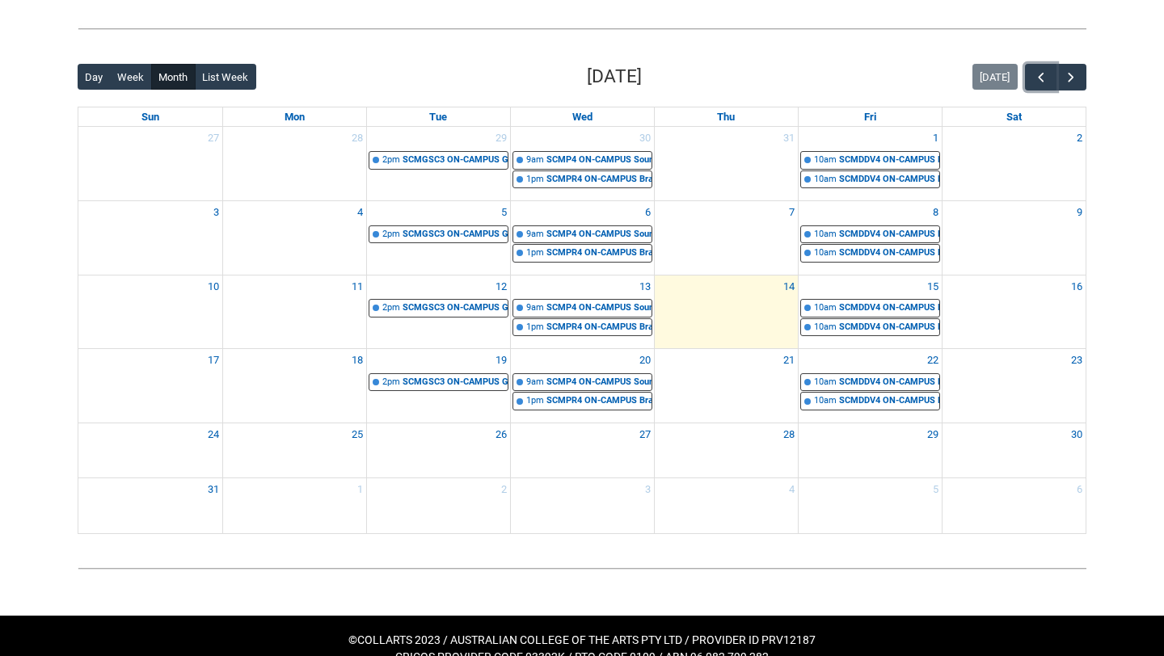
scroll to position [378, 0]
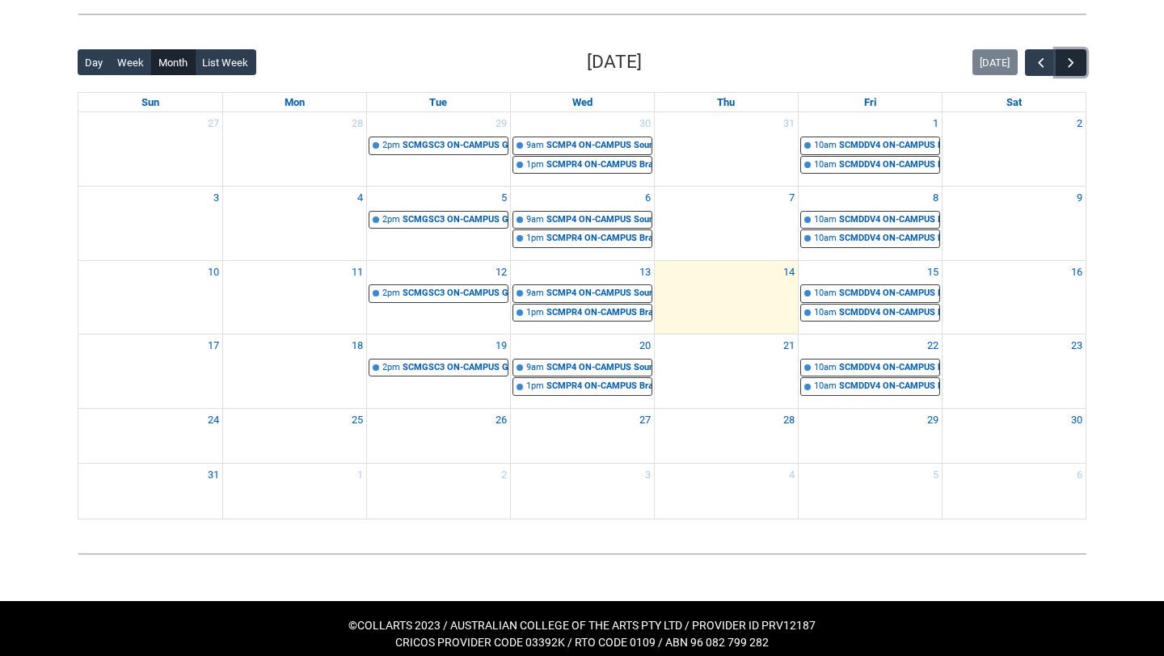
click at [1073, 65] on span "button" at bounding box center [1071, 63] width 16 height 16
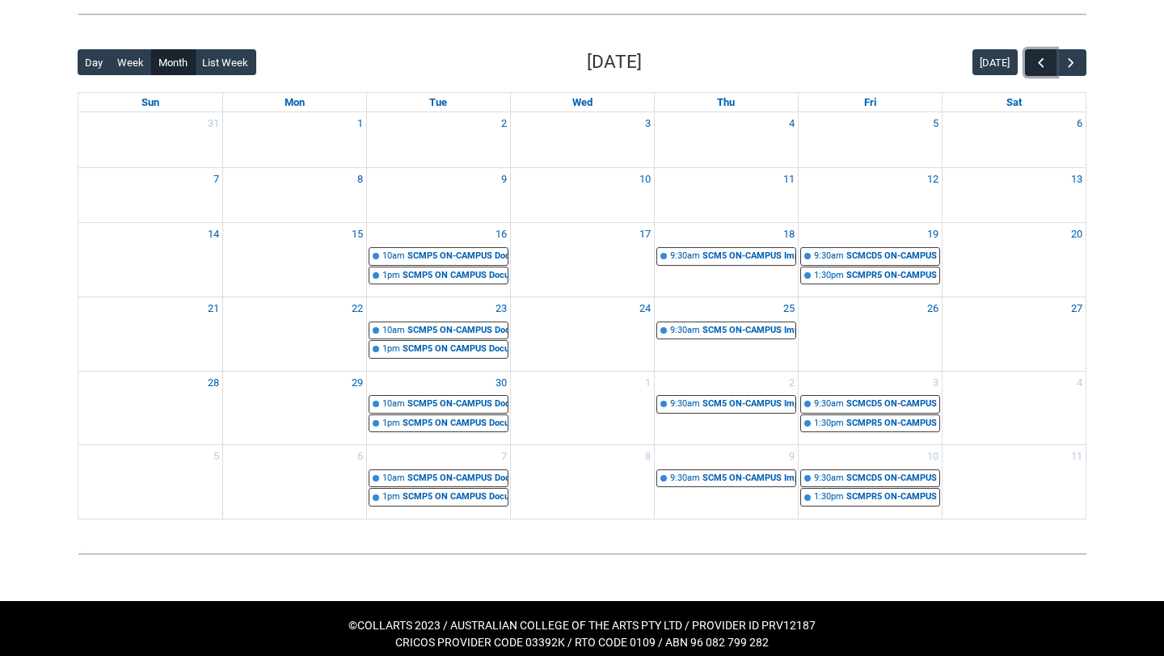
click at [1040, 57] on span "button" at bounding box center [1041, 63] width 16 height 16
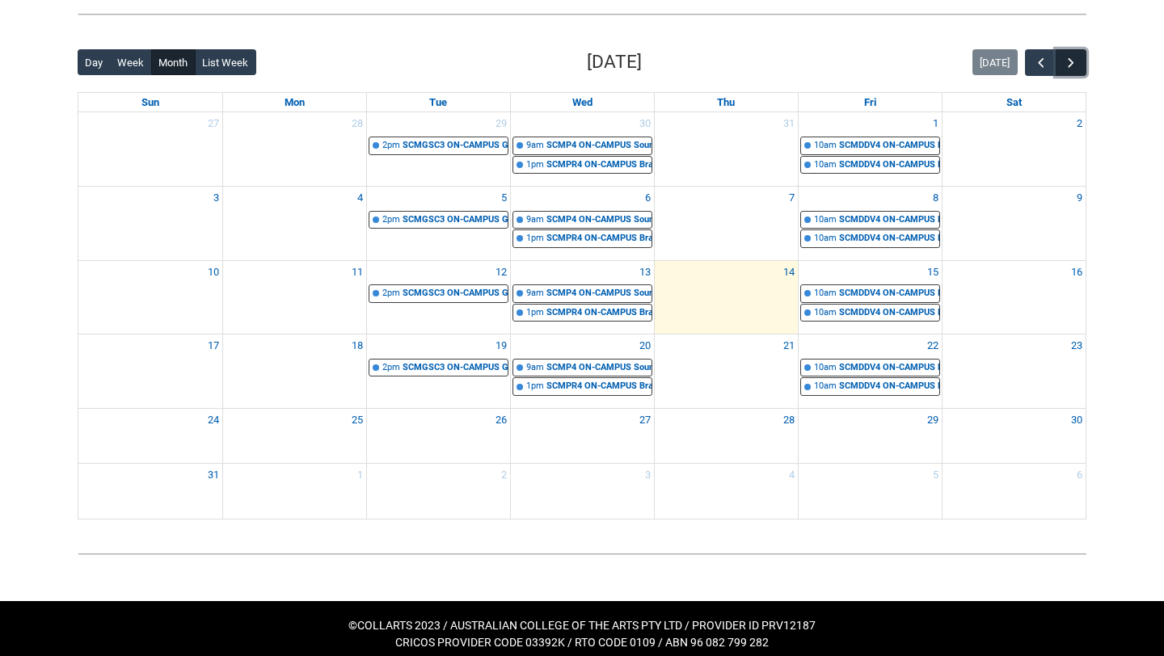
click at [1077, 67] on span "button" at bounding box center [1071, 63] width 16 height 16
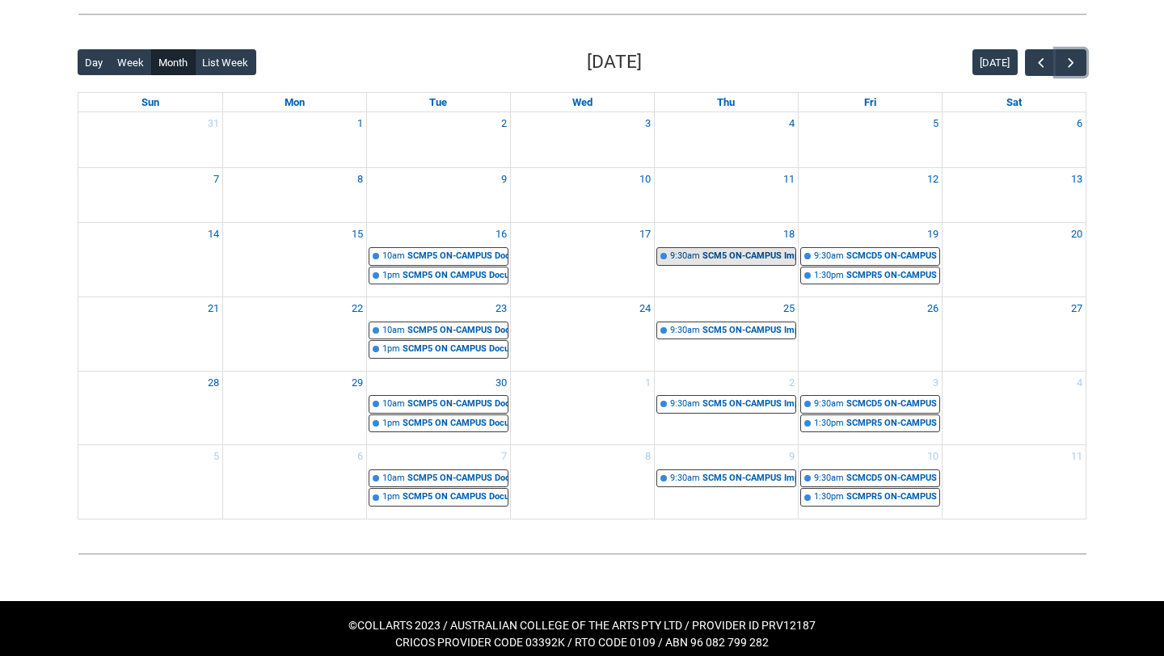
click at [693, 261] on div "9:30am" at bounding box center [685, 257] width 30 height 14
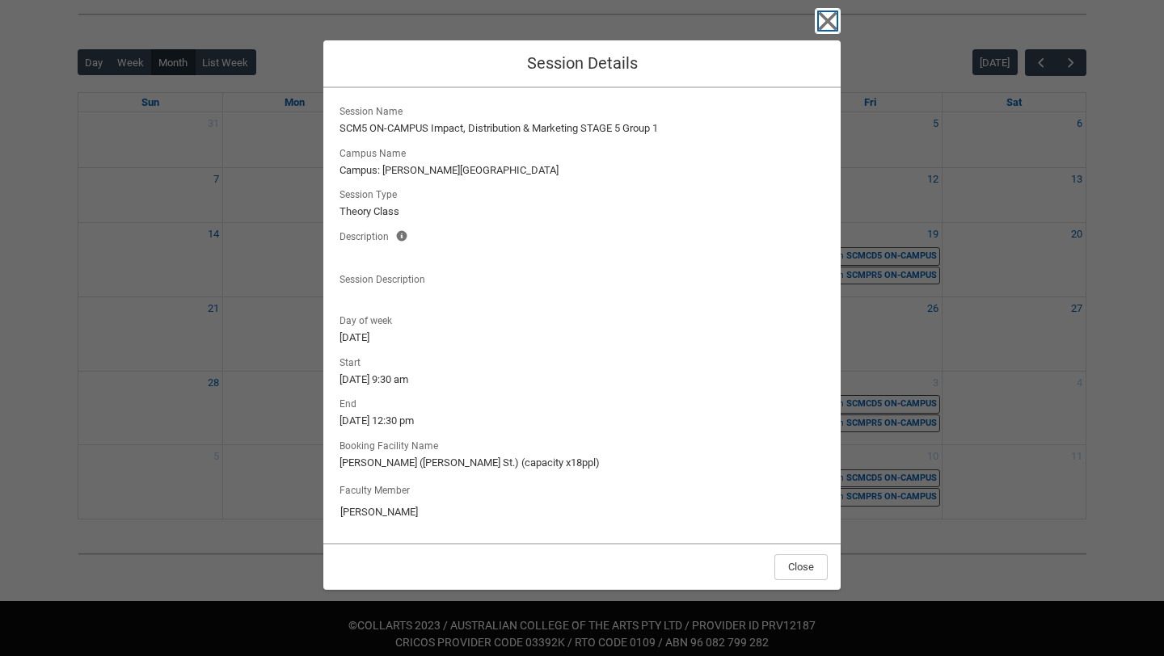
click at [819, 16] on icon "button" at bounding box center [828, 21] width 26 height 26
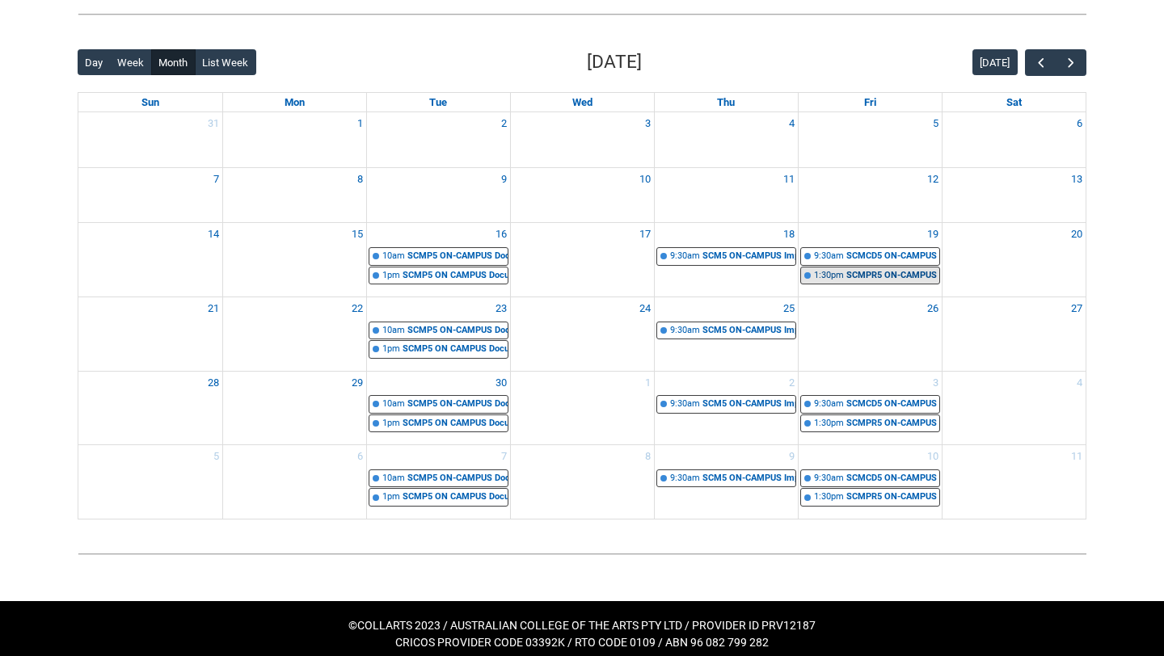
click at [827, 272] on div "1:30pm" at bounding box center [829, 276] width 30 height 14
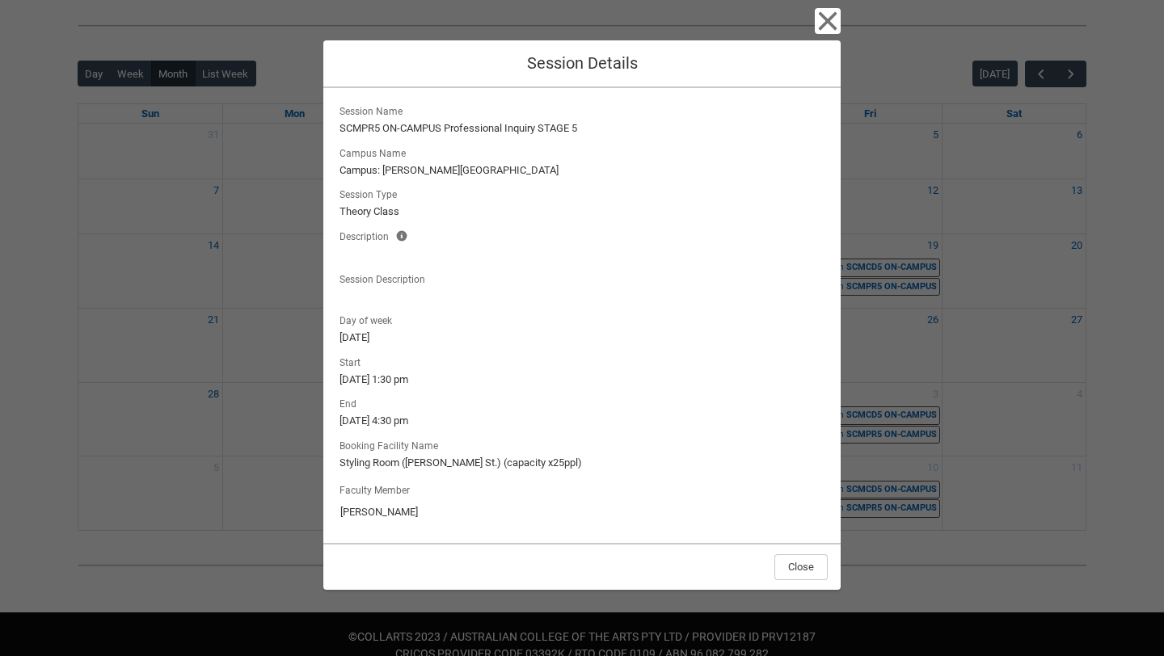
scroll to position [365, 0]
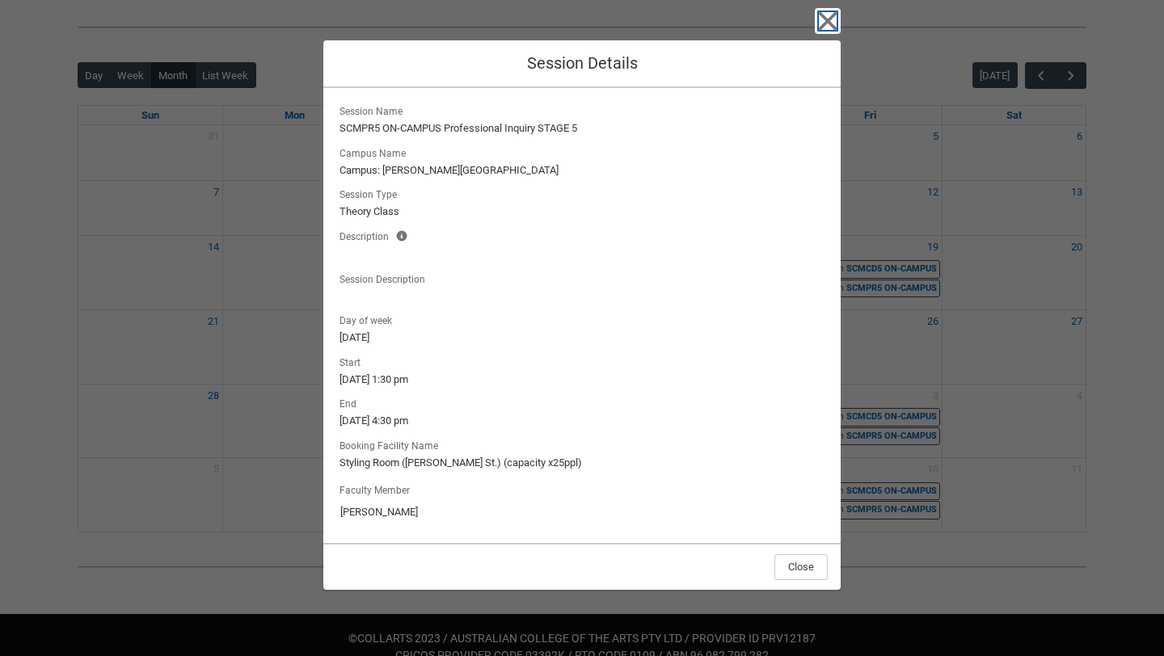
click at [825, 10] on icon "button" at bounding box center [828, 21] width 26 height 26
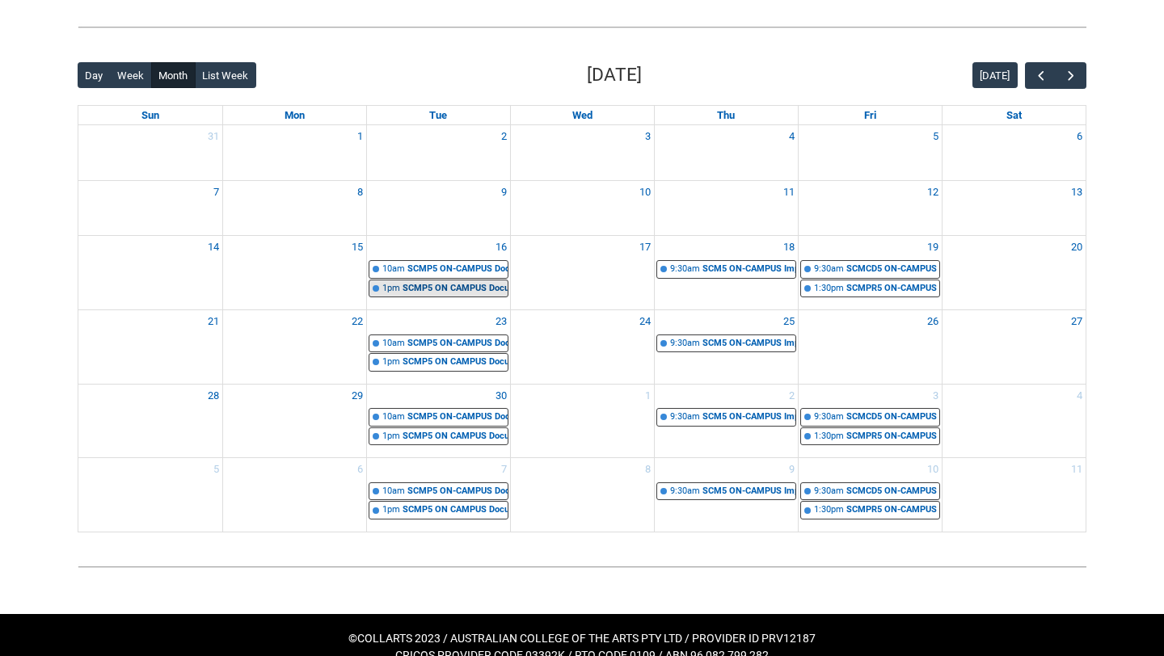
click at [420, 286] on div "SCMP5 ON CAMPUS Documentary Production Stage 5 | Editing Suites ([PERSON_NAME][…" at bounding box center [454, 289] width 105 height 14
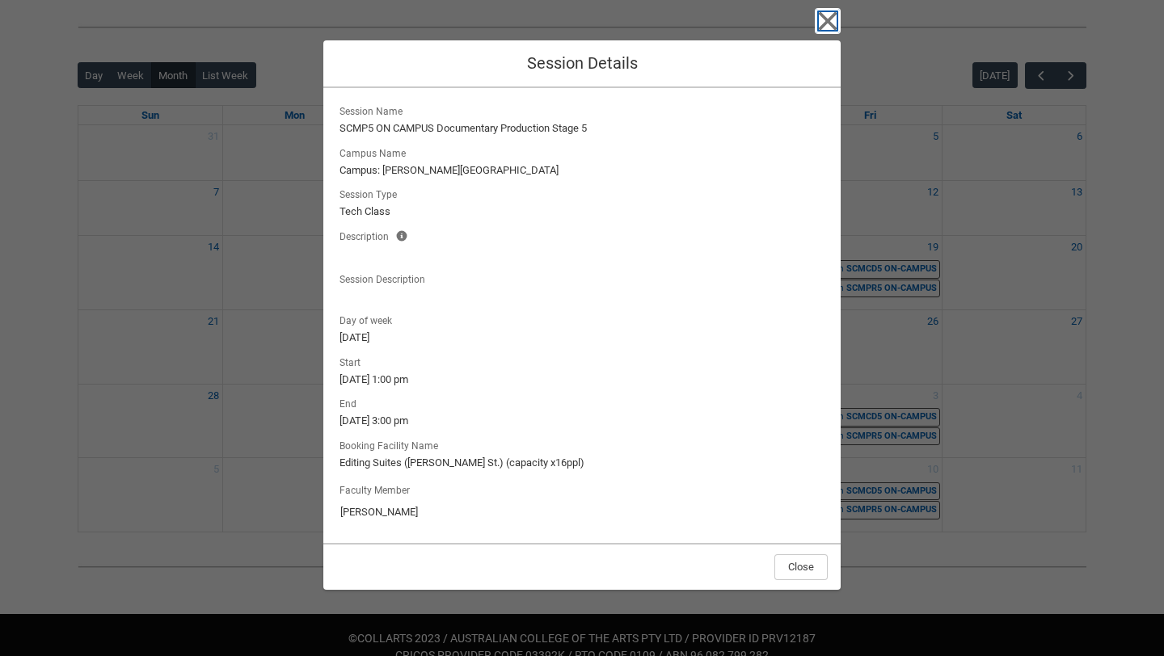
click at [822, 21] on icon "button" at bounding box center [828, 21] width 26 height 26
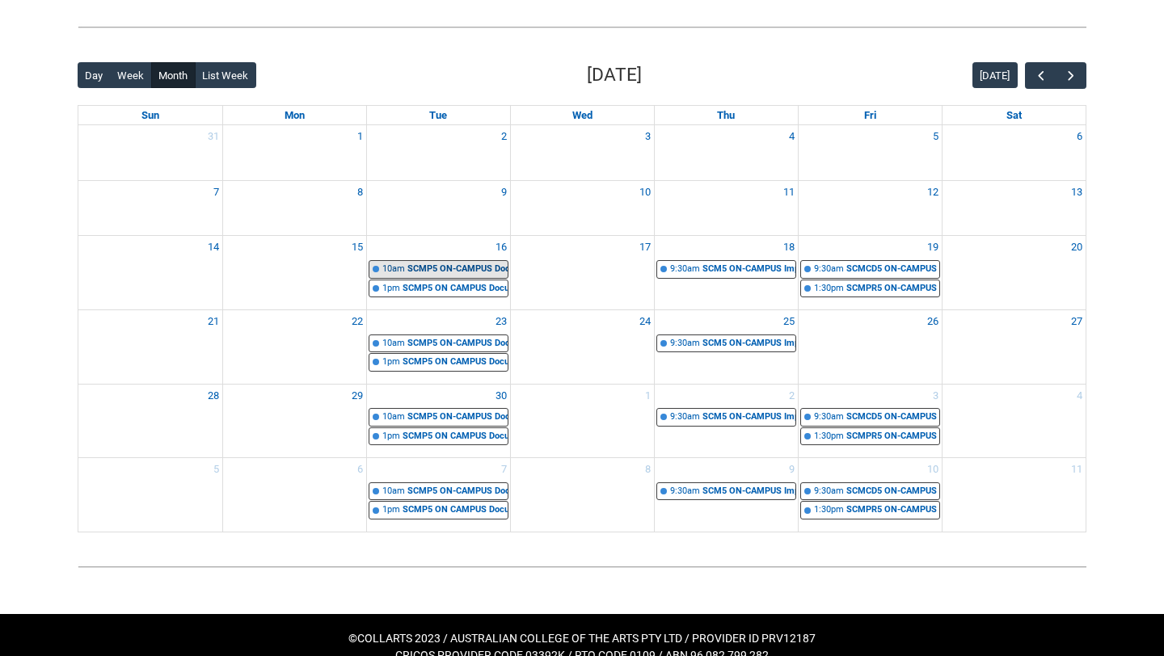
click at [427, 270] on div "SCMP5 ON-CAMPUS Documentary Production Stage 5 | Editing Suites ([PERSON_NAME][…" at bounding box center [457, 270] width 100 height 14
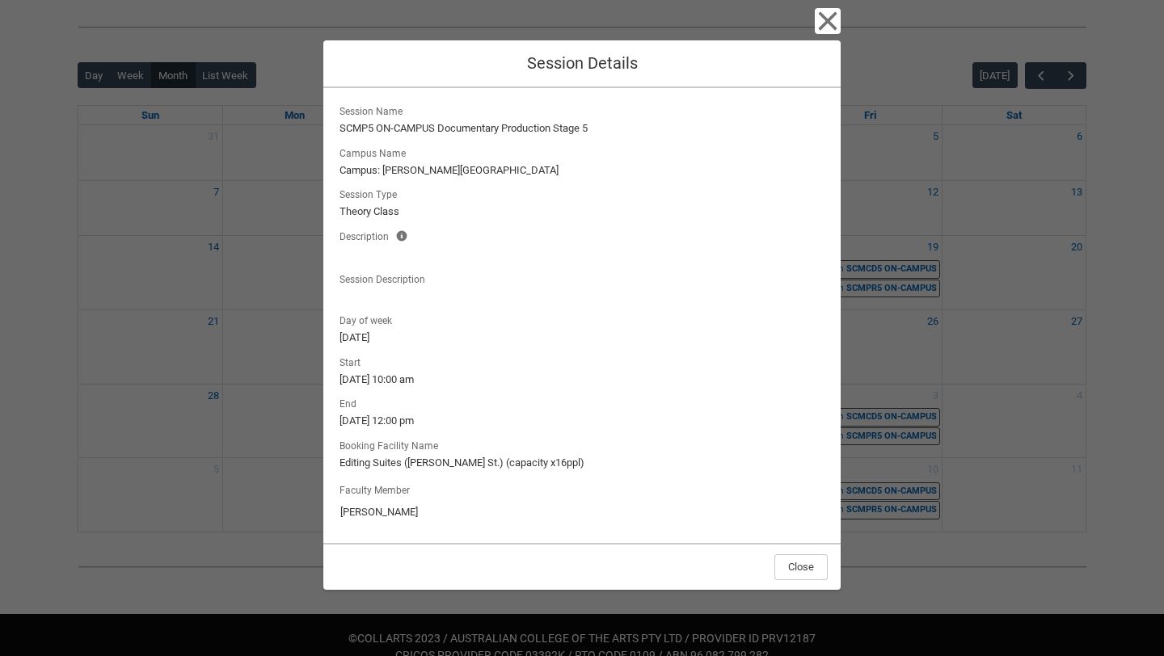
click at [824, 39] on div "Close Session Details Session Name SCMP5 ON-CAMPUS Documentary Production Stage…" at bounding box center [581, 328] width 517 height 656
click at [819, 26] on icon "button" at bounding box center [828, 21] width 26 height 26
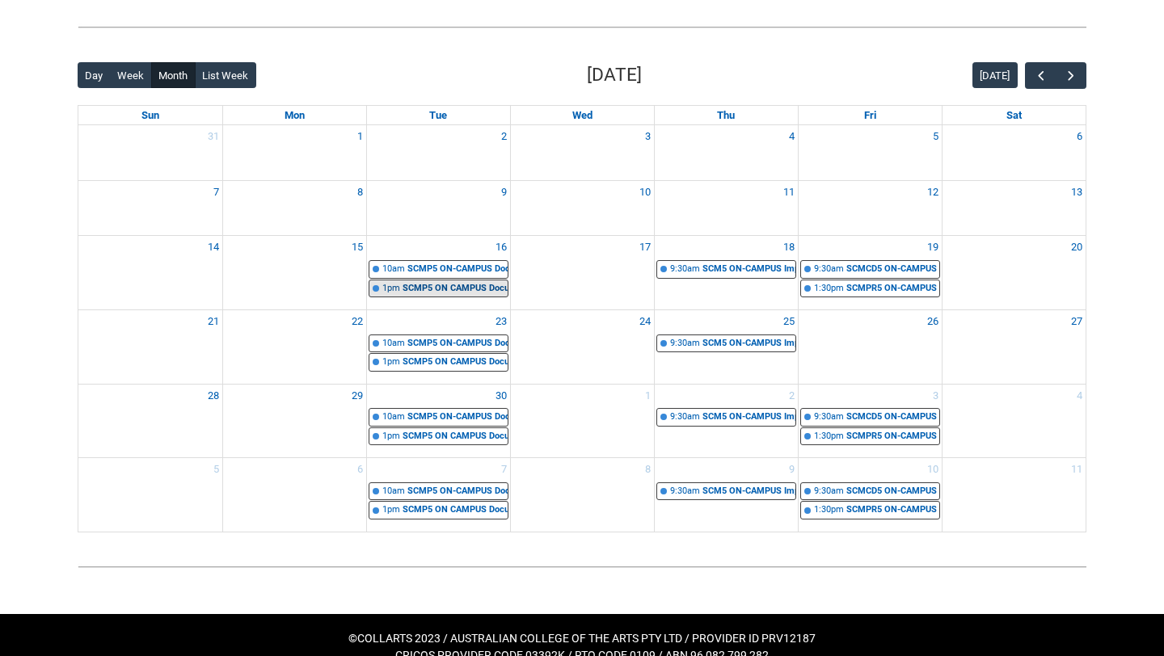
click at [419, 288] on div "SCMP5 ON CAMPUS Documentary Production Stage 5 | Editing Suites ([PERSON_NAME][…" at bounding box center [454, 289] width 105 height 14
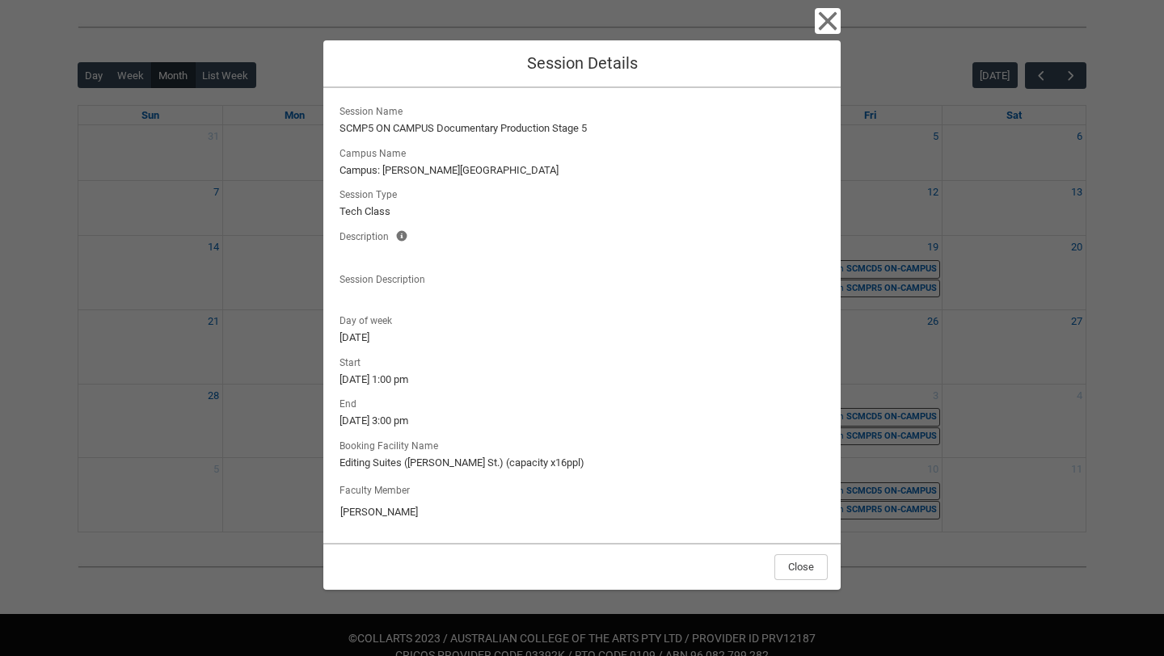
click at [810, 19] on div "Close Session Details Session Name SCMP5 ON CAMPUS Documentary Production Stage…" at bounding box center [581, 328] width 517 height 656
click at [833, 24] on icon "button" at bounding box center [828, 21] width 26 height 26
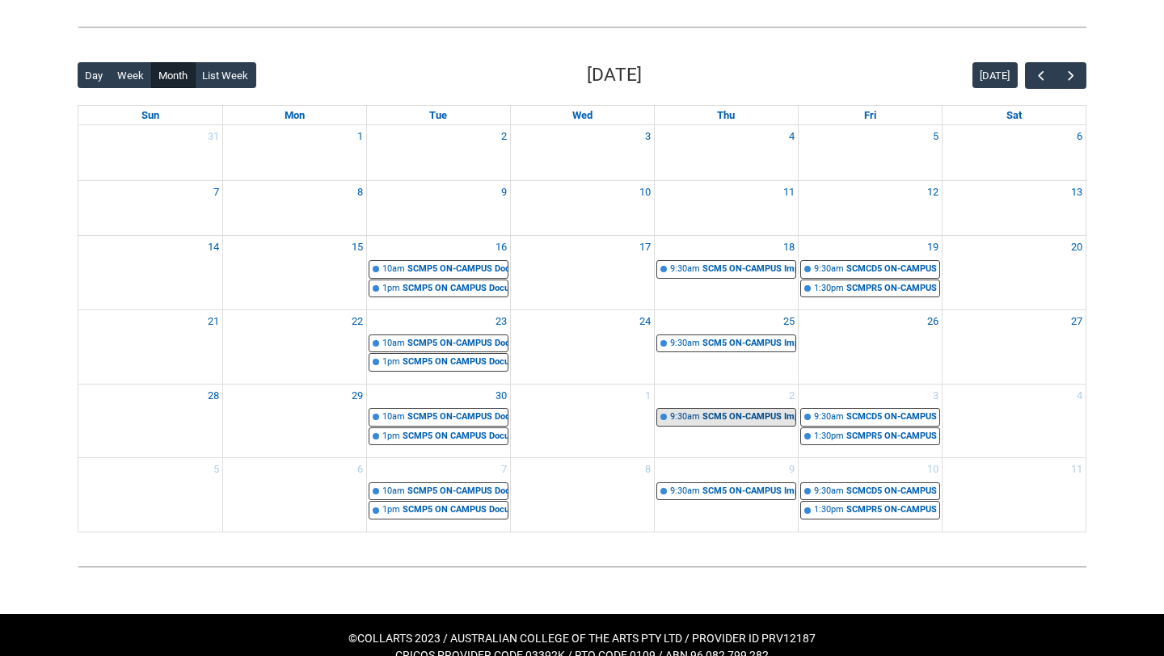
click at [742, 418] on div "SCM5 ON-CAMPUS Impact, Distribution & Marketing STAGE 5 Group 1 | [PERSON_NAME]…" at bounding box center [748, 418] width 93 height 14
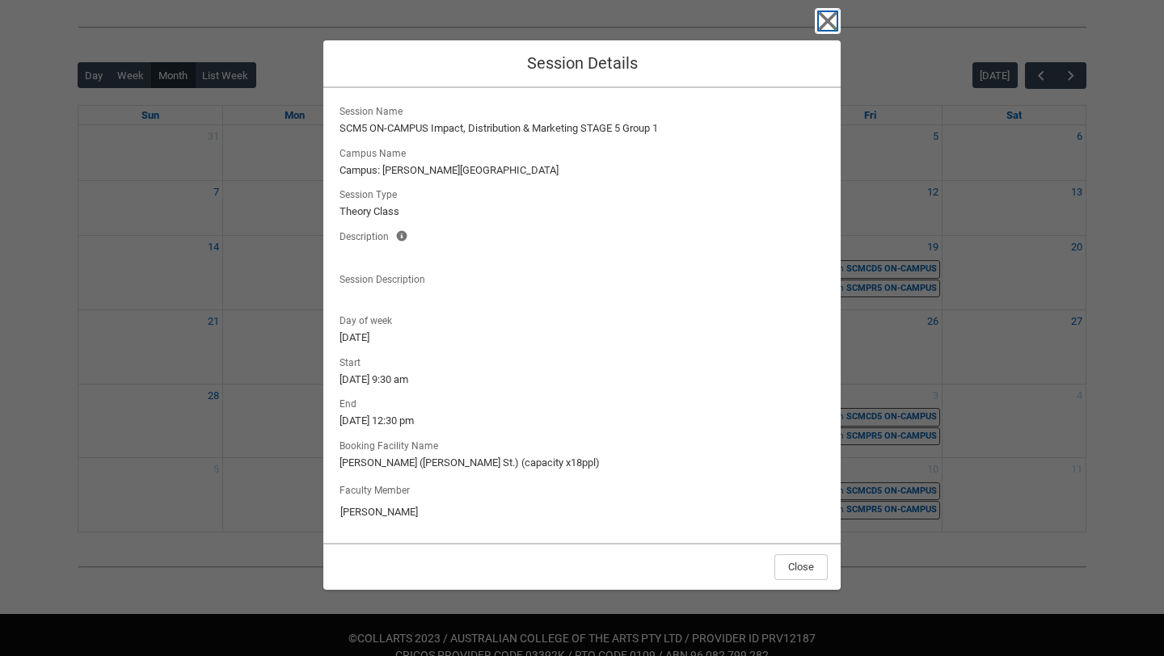
click at [819, 19] on icon "button" at bounding box center [828, 21] width 26 height 26
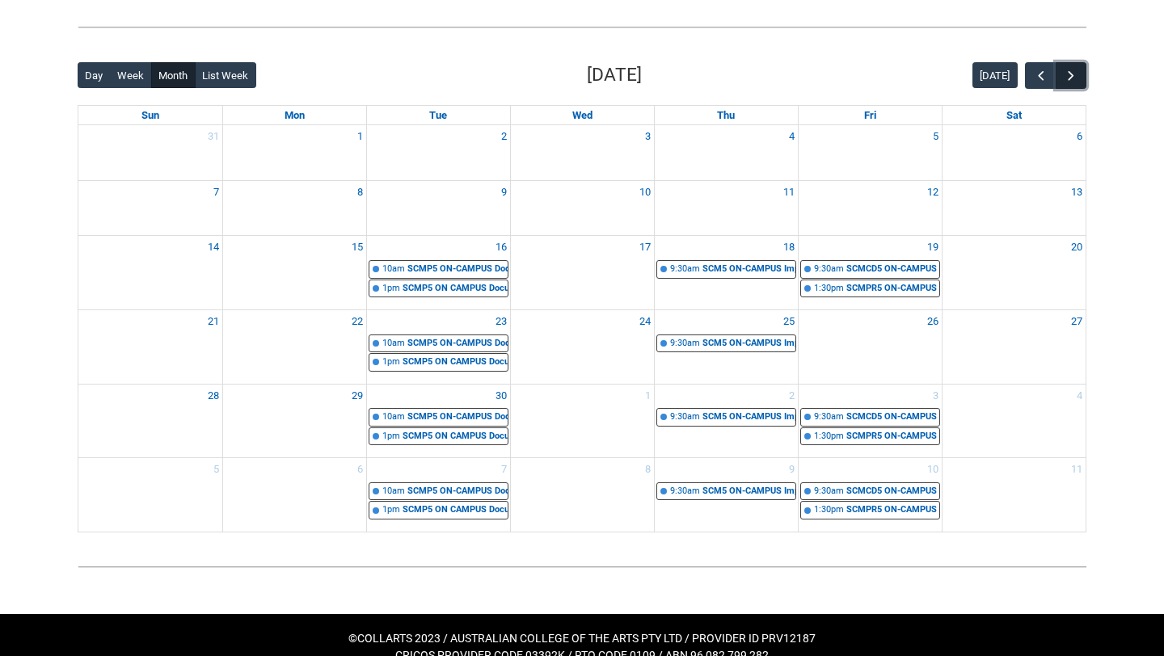
click at [1074, 69] on span "button" at bounding box center [1071, 76] width 16 height 16
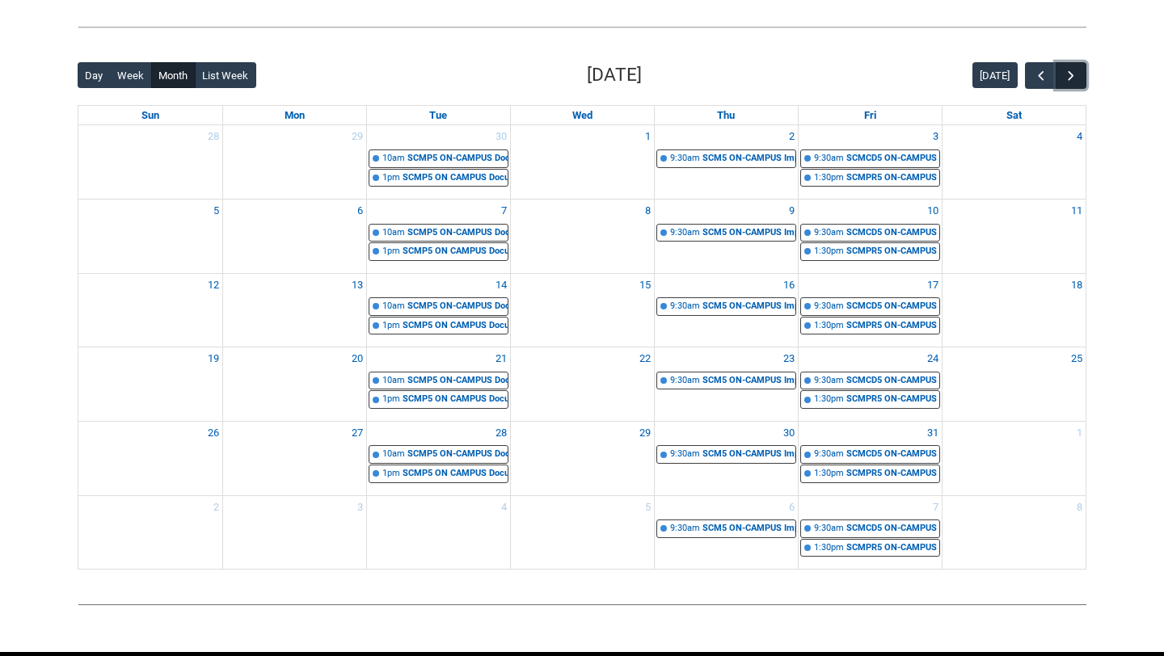
click at [1074, 69] on span "button" at bounding box center [1071, 76] width 16 height 16
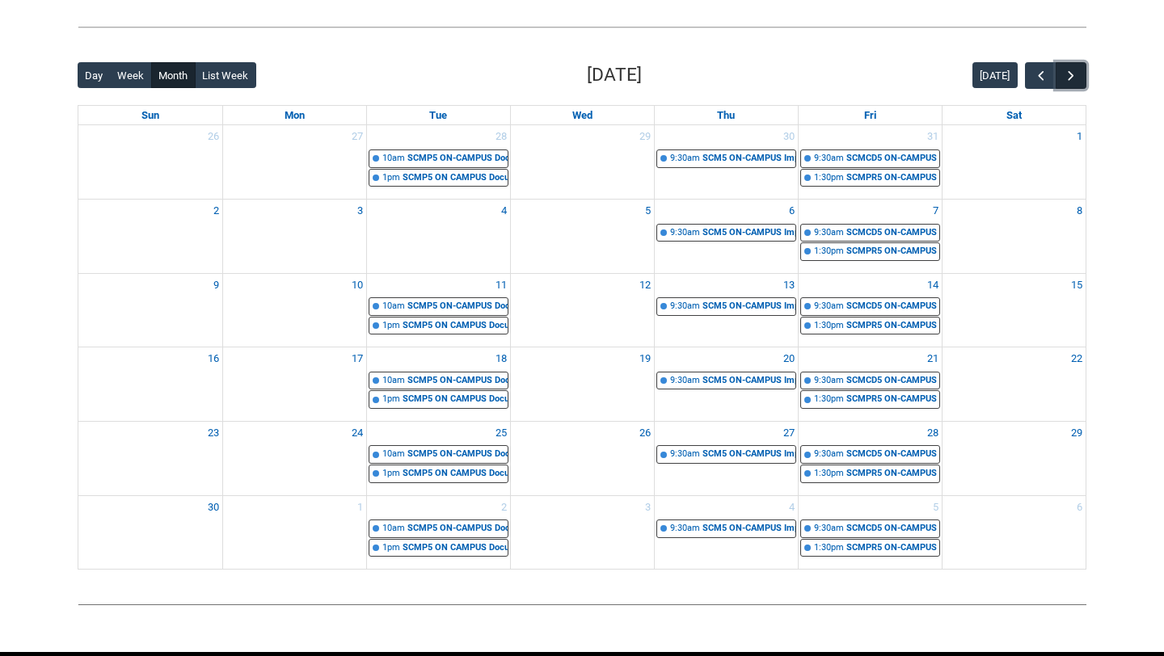
click at [1074, 69] on span "button" at bounding box center [1071, 76] width 16 height 16
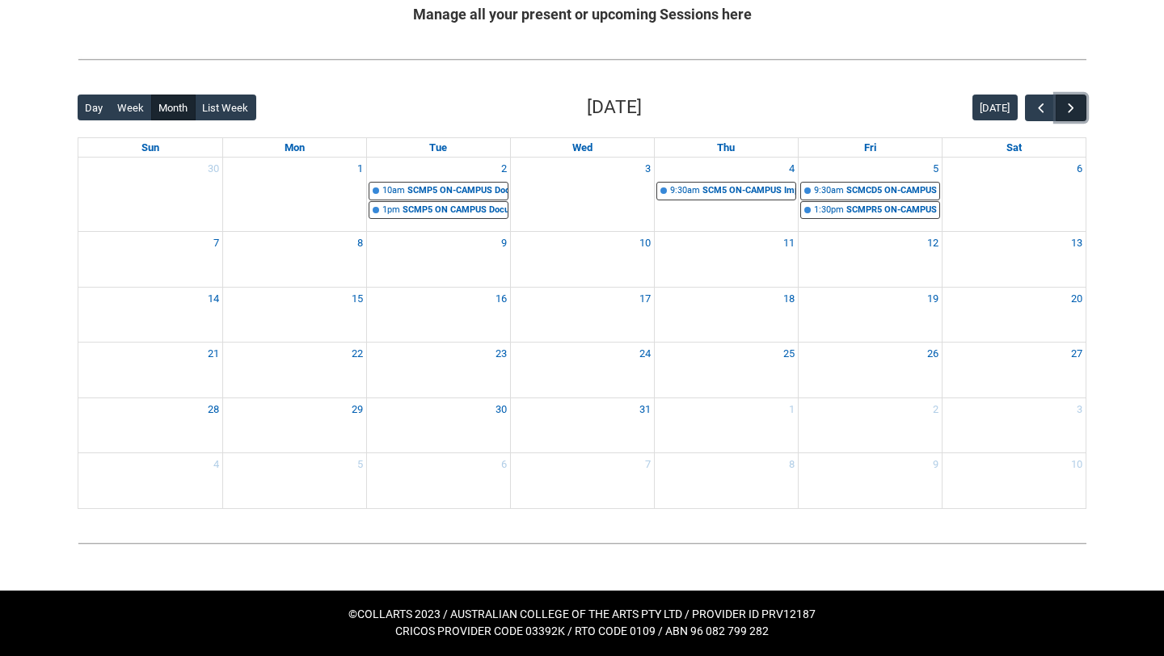
scroll to position [333, 0]
click at [877, 207] on div "SCMPR5 ON-CAMPUS Professional Inquiry STAGE 5 | [GEOGRAPHIC_DATA] ([PERSON_NAME…" at bounding box center [892, 211] width 93 height 14
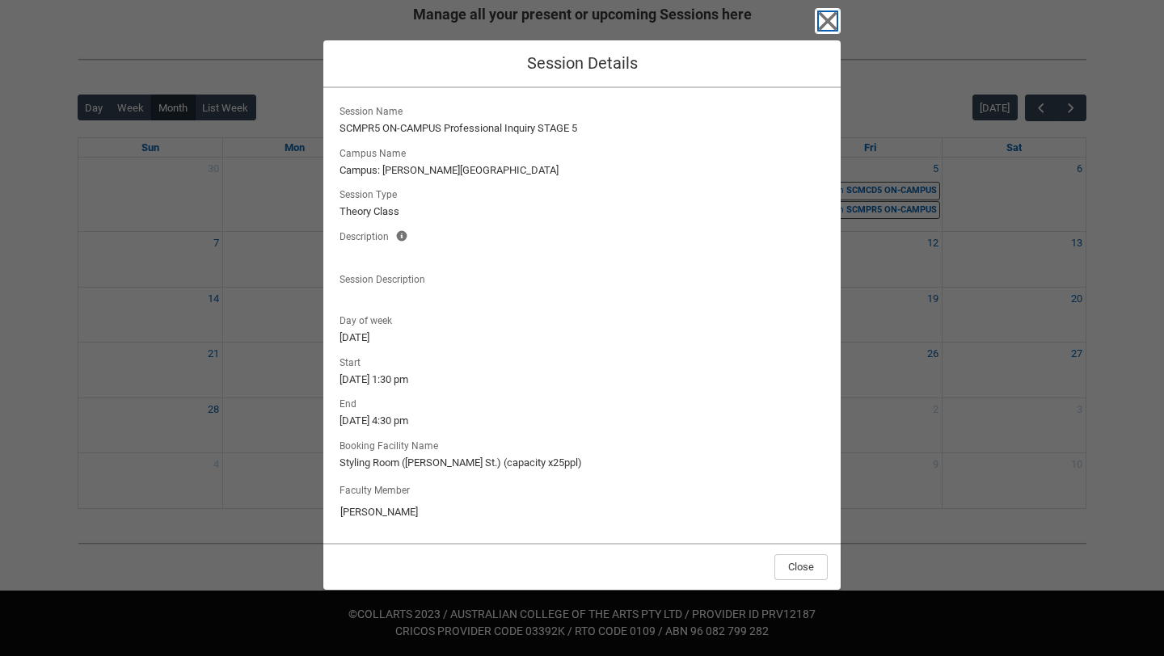
click at [828, 22] on icon "button" at bounding box center [828, 21] width 19 height 19
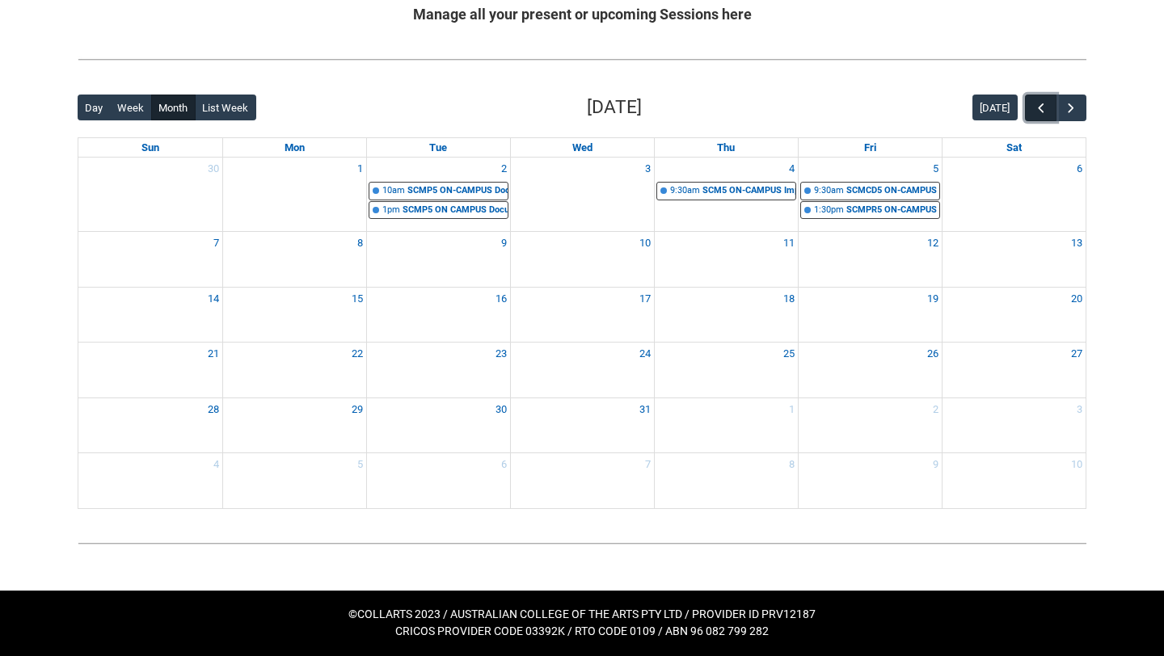
click at [1041, 103] on span "button" at bounding box center [1041, 108] width 16 height 16
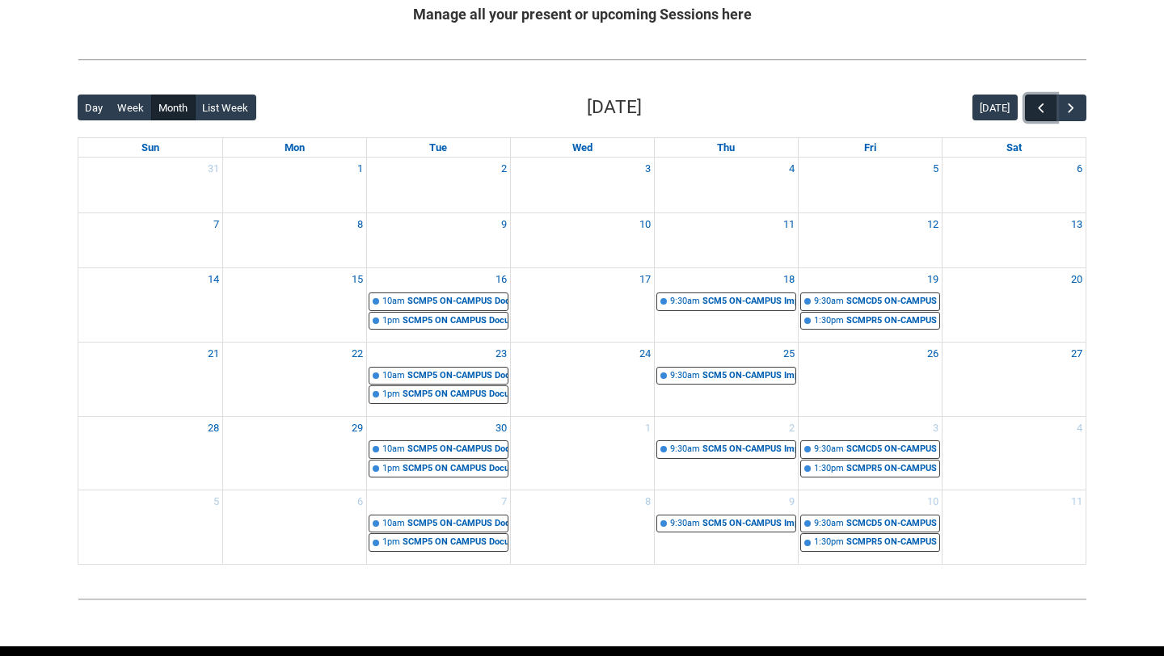
click at [1041, 103] on span "button" at bounding box center [1041, 108] width 16 height 16
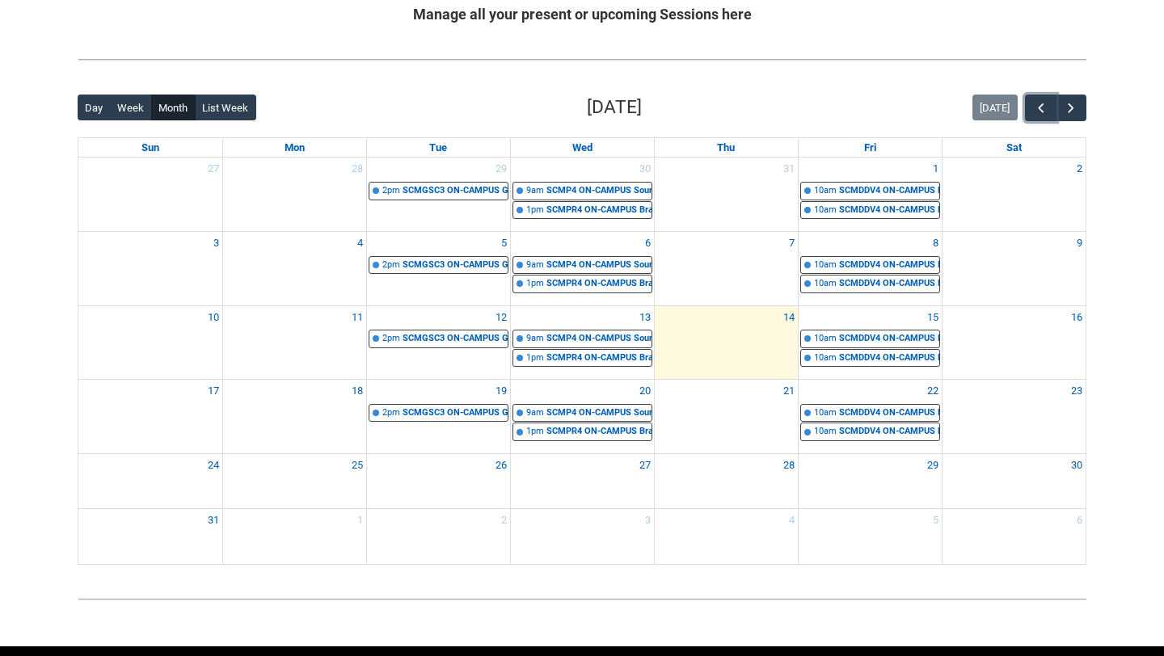
scroll to position [389, 0]
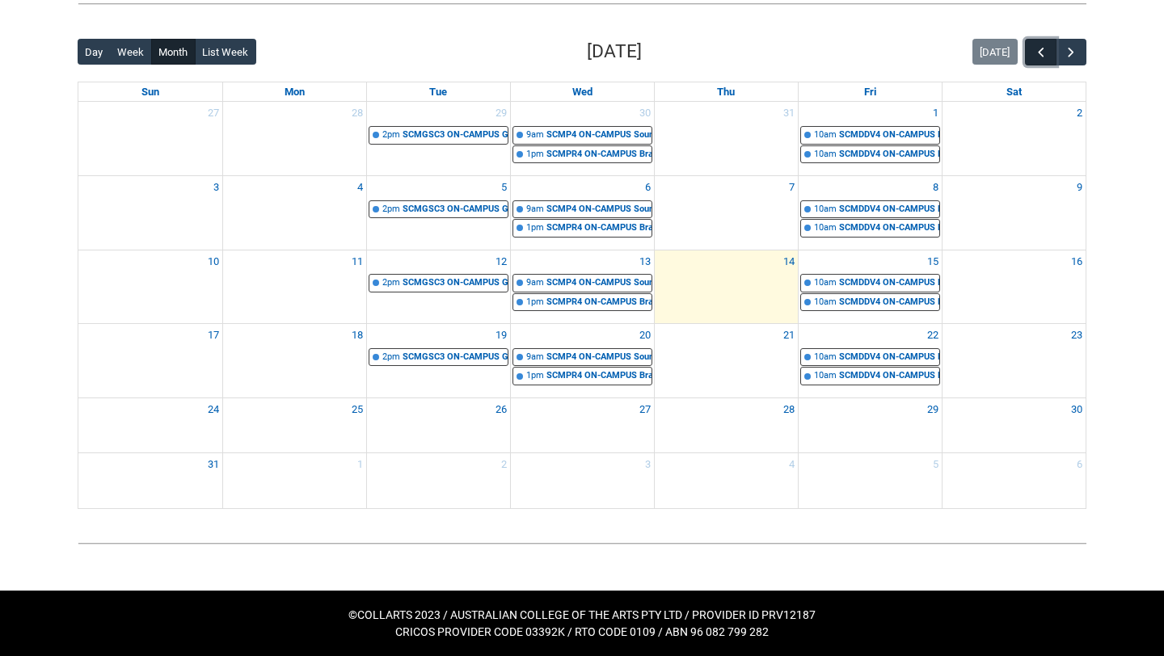
click at [1039, 47] on span "button" at bounding box center [1041, 52] width 16 height 16
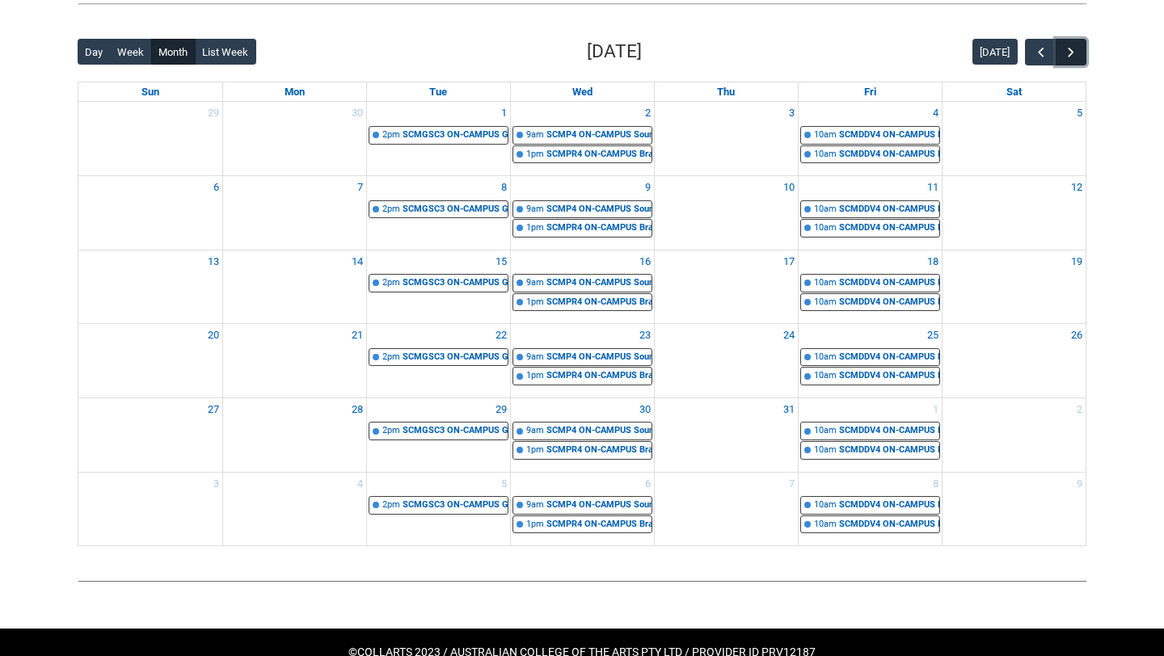
click at [1070, 52] on span "button" at bounding box center [1071, 52] width 16 height 16
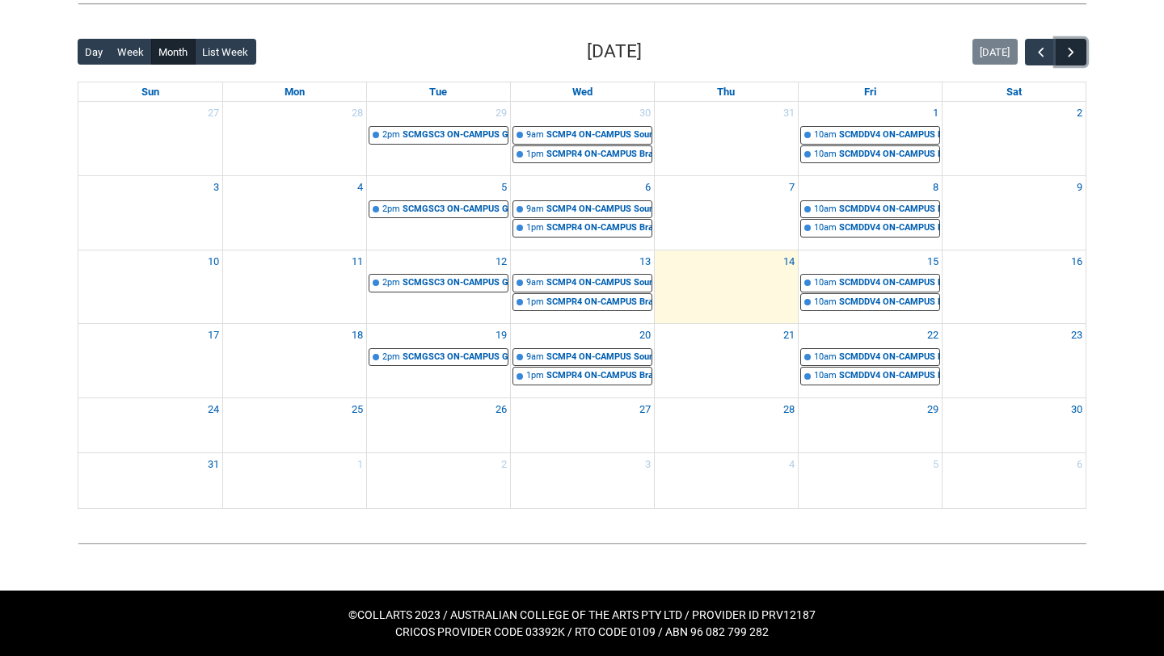
click at [1070, 52] on span "button" at bounding box center [1071, 52] width 16 height 16
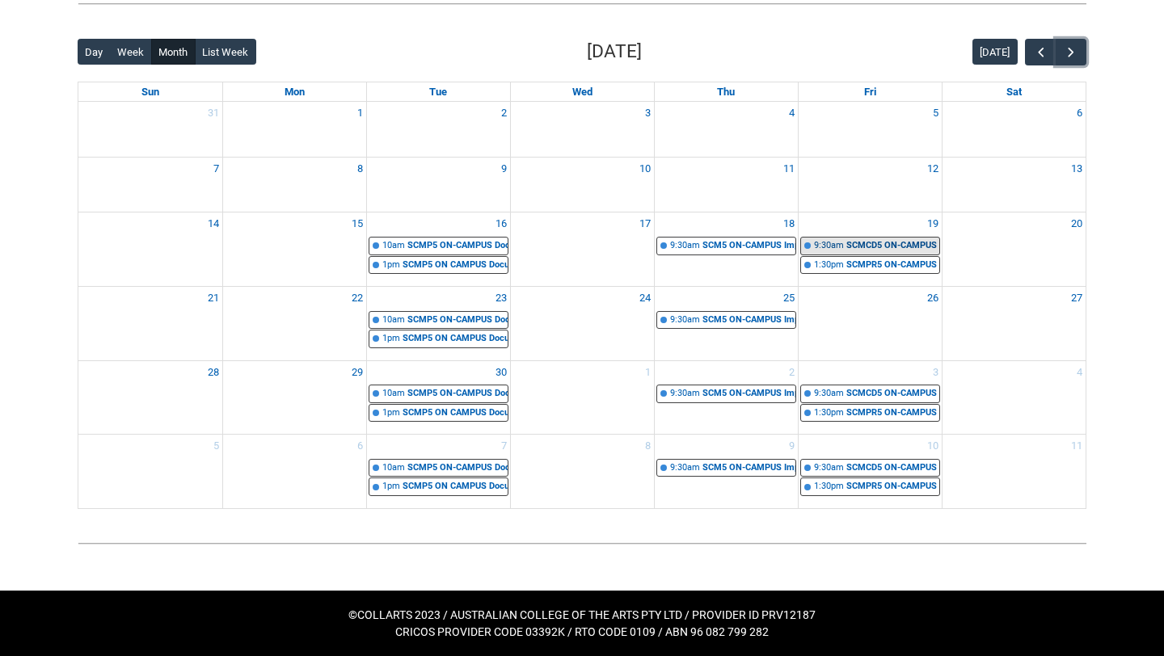
click at [895, 245] on div "SCMCD5 ON-CAMPUS Capstone Development STAGE 5 Group 1 | [GEOGRAPHIC_DATA] ([PER…" at bounding box center [892, 246] width 93 height 14
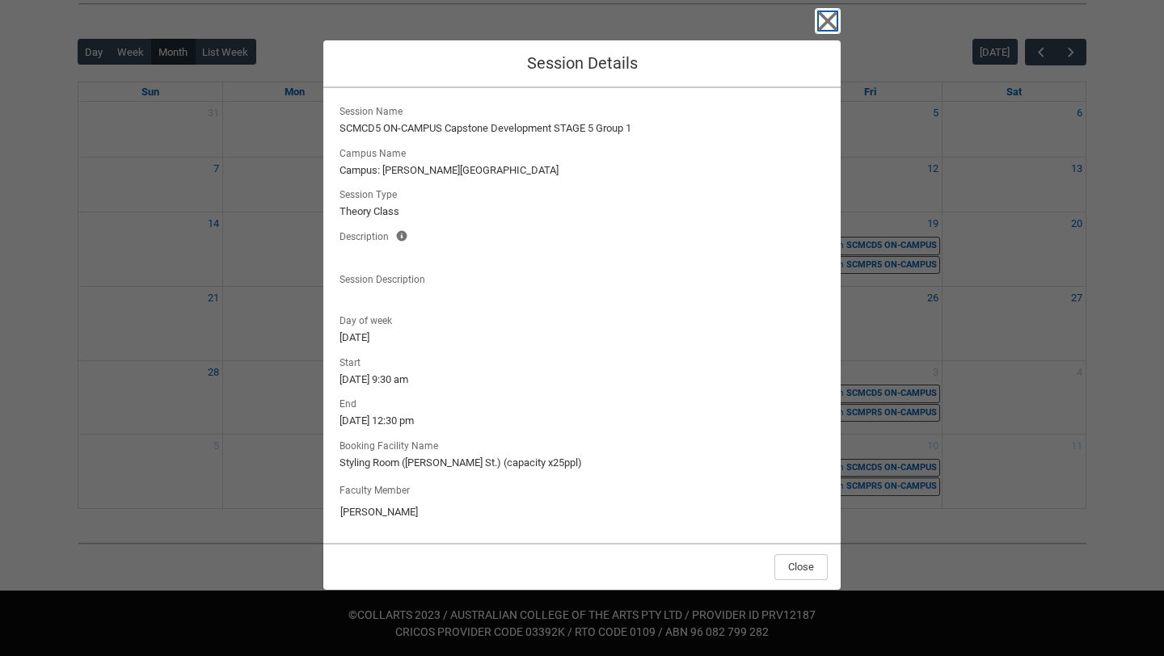
click at [819, 19] on icon "button" at bounding box center [828, 21] width 26 height 26
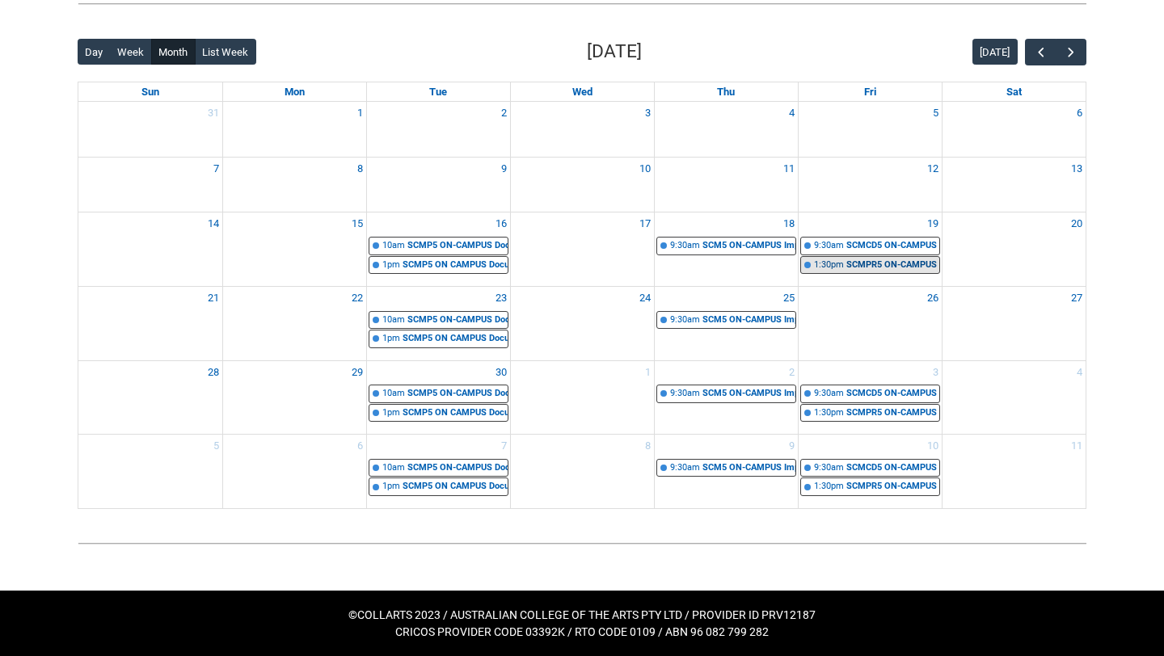
click at [857, 263] on div "SCMPR5 ON-CAMPUS Professional Inquiry STAGE 5 | [GEOGRAPHIC_DATA] ([PERSON_NAME…" at bounding box center [892, 266] width 93 height 14
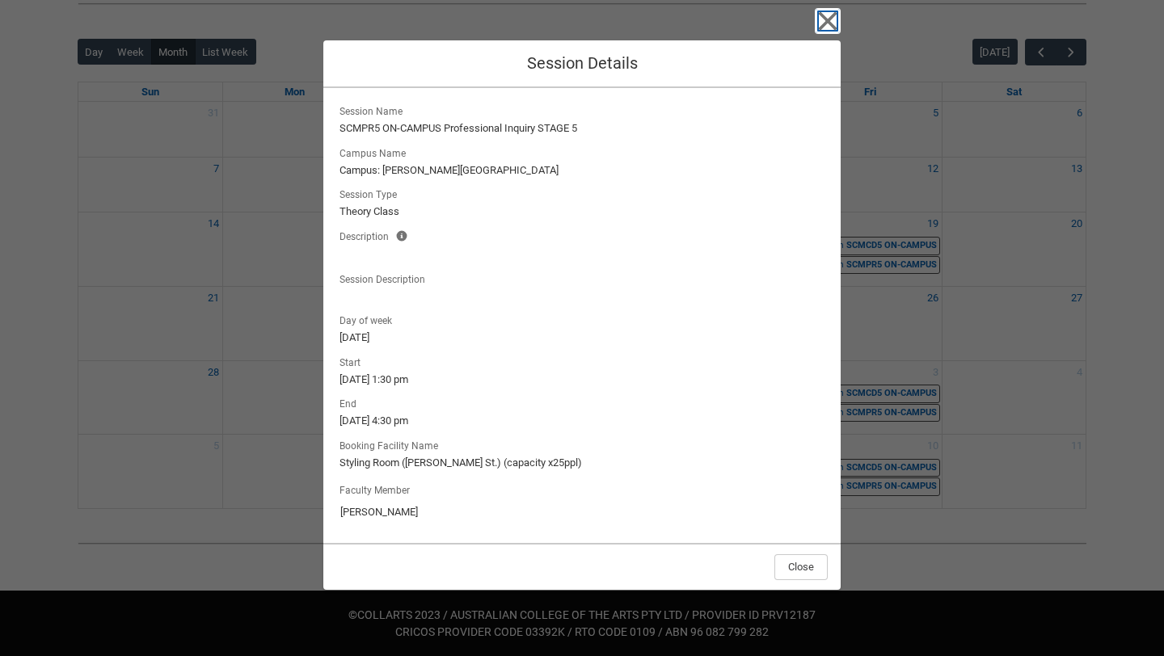
click at [823, 19] on icon "button" at bounding box center [828, 21] width 19 height 19
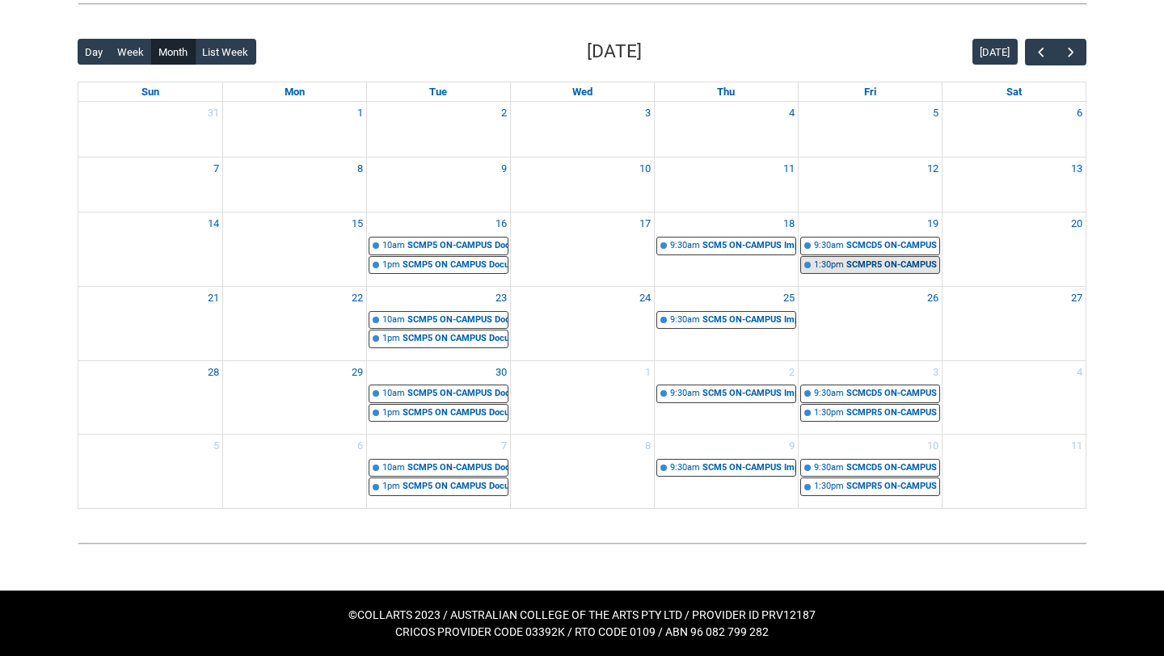
click at [893, 272] on link "1:30pm SCMPR5 ON-CAMPUS Professional Inquiry STAGE 5 | [GEOGRAPHIC_DATA] ([PERS…" at bounding box center [870, 265] width 140 height 19
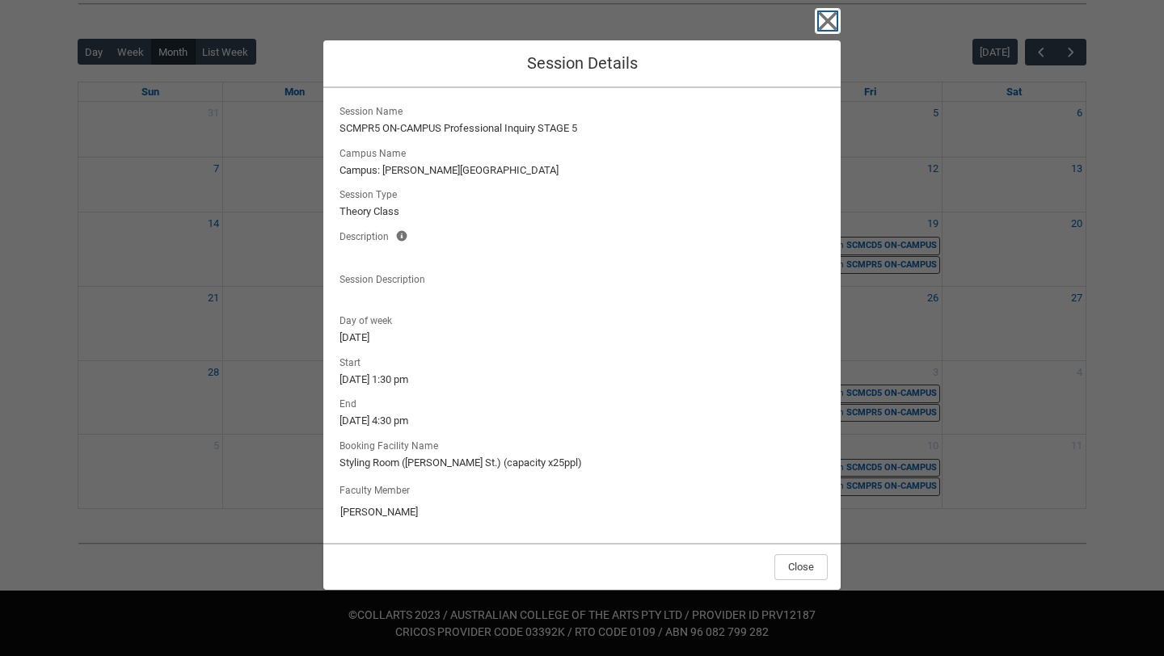
click at [827, 31] on icon "button" at bounding box center [828, 21] width 26 height 26
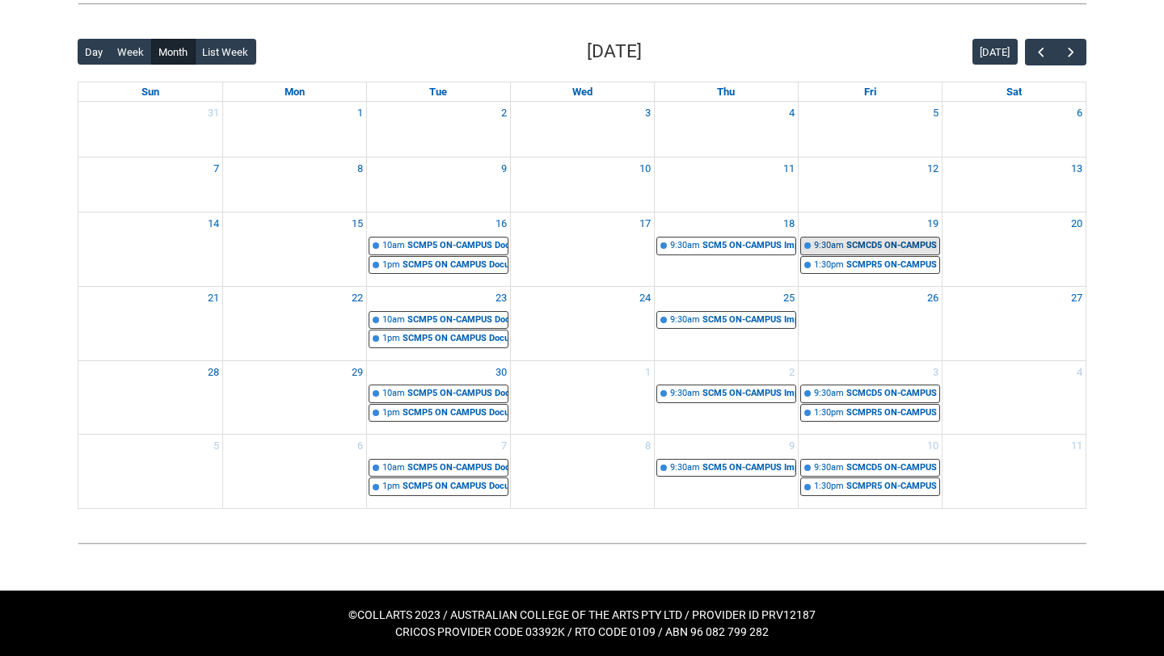
click at [857, 246] on div "SCMCD5 ON-CAMPUS Capstone Development STAGE 5 Group 1 | [GEOGRAPHIC_DATA] ([PER…" at bounding box center [892, 246] width 93 height 14
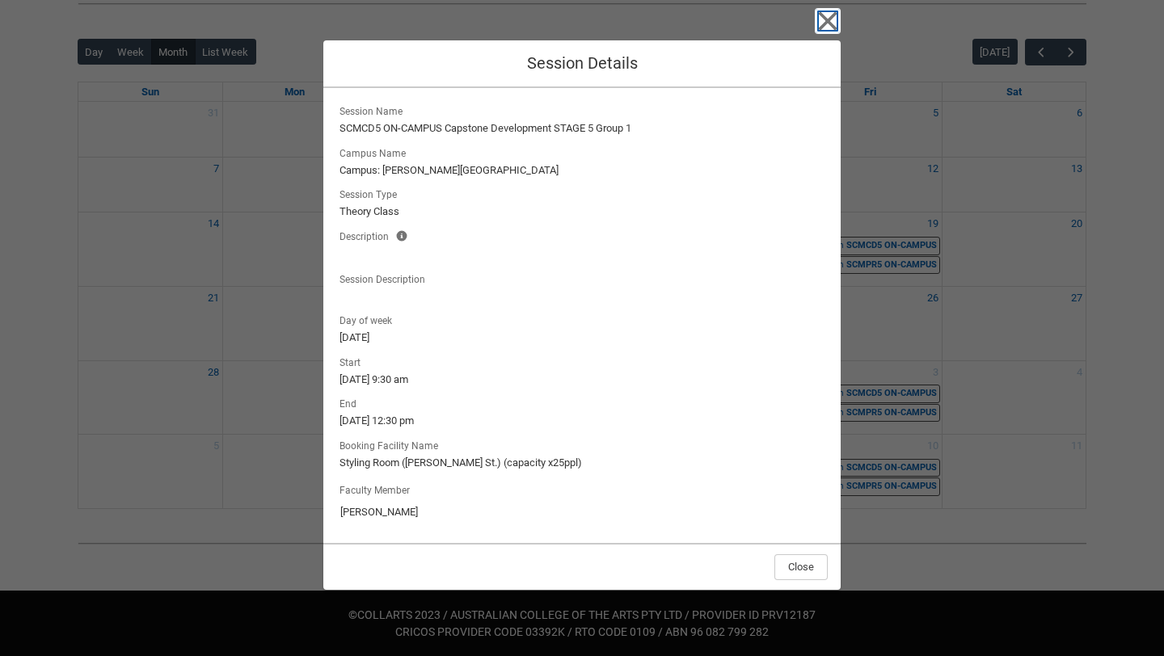
click at [821, 19] on icon "button" at bounding box center [828, 21] width 26 height 26
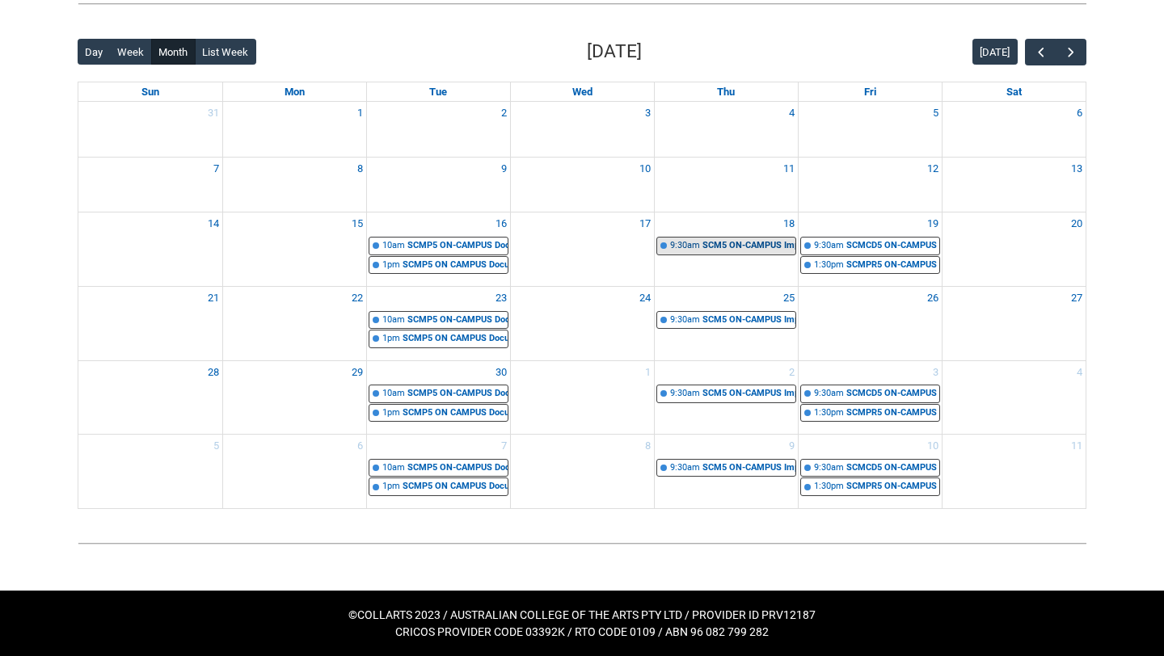
click at [714, 246] on div "SCM5 ON-CAMPUS Impact, Distribution & Marketing STAGE 5 Group 1 | [PERSON_NAME]…" at bounding box center [748, 246] width 93 height 14
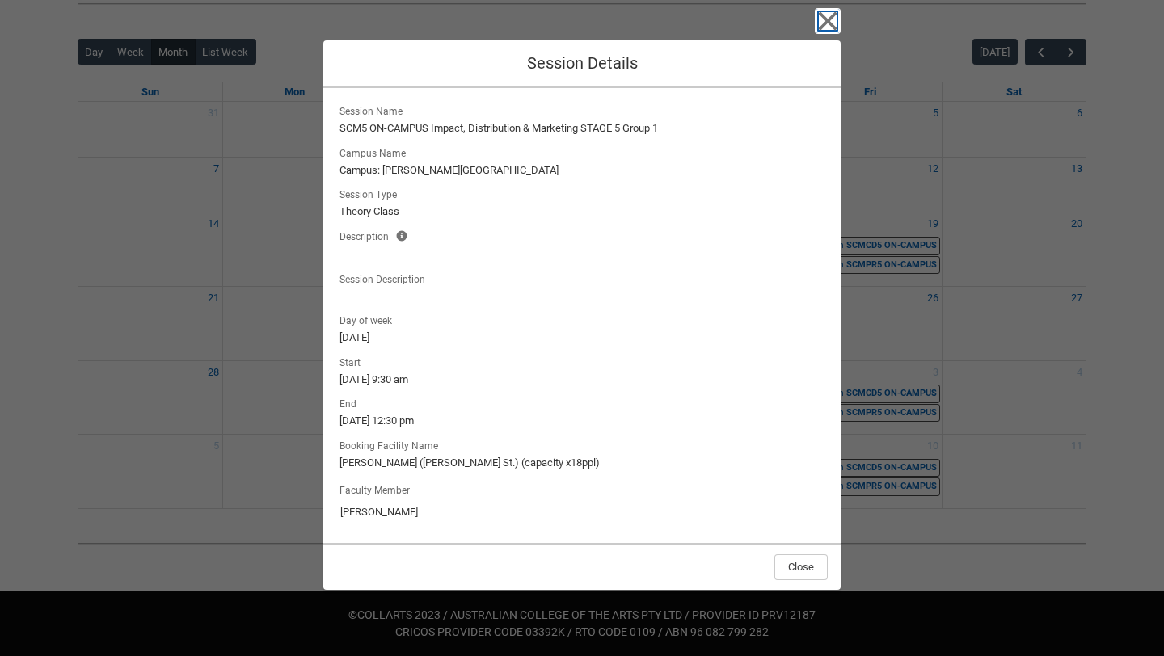
click at [823, 21] on icon "button" at bounding box center [828, 21] width 26 height 26
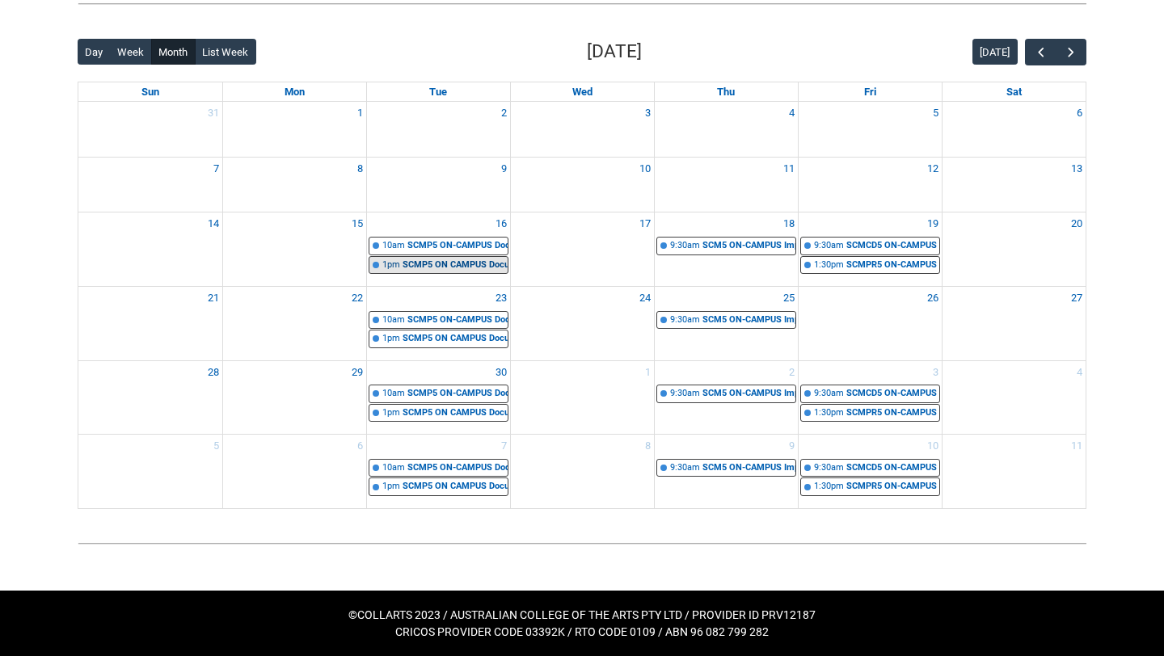
click at [436, 256] on link "1pm SCMP5 ON CAMPUS Documentary Production Stage 5 | Editing Suites ([PERSON_NA…" at bounding box center [438, 265] width 140 height 19
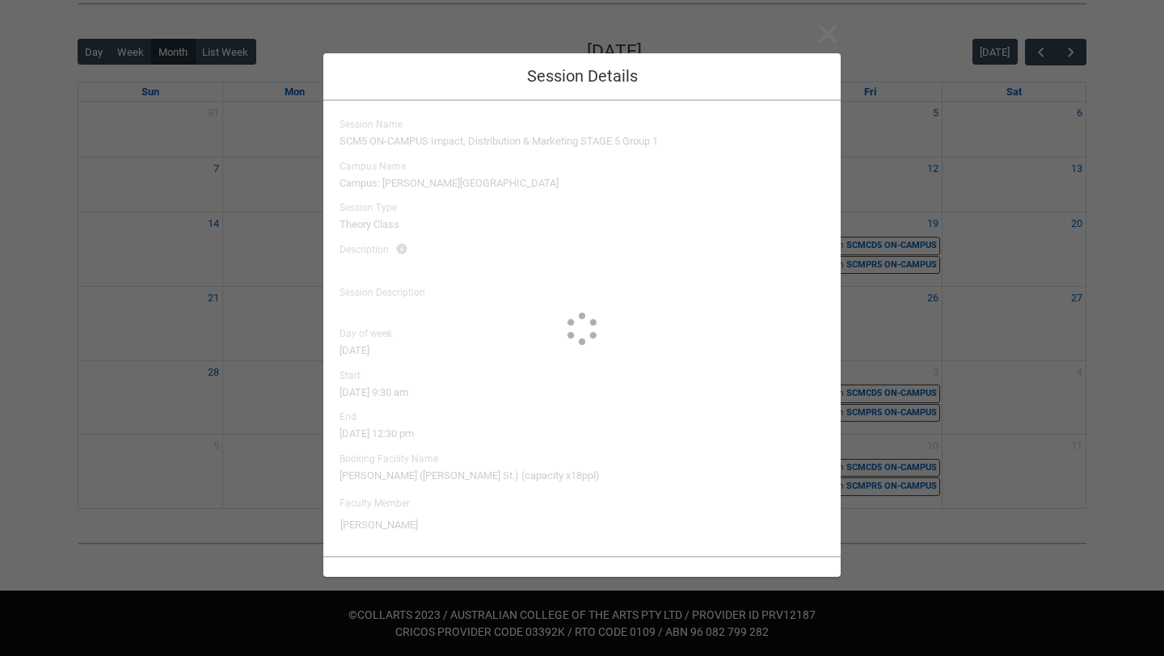
type input "[PERSON_NAME]"
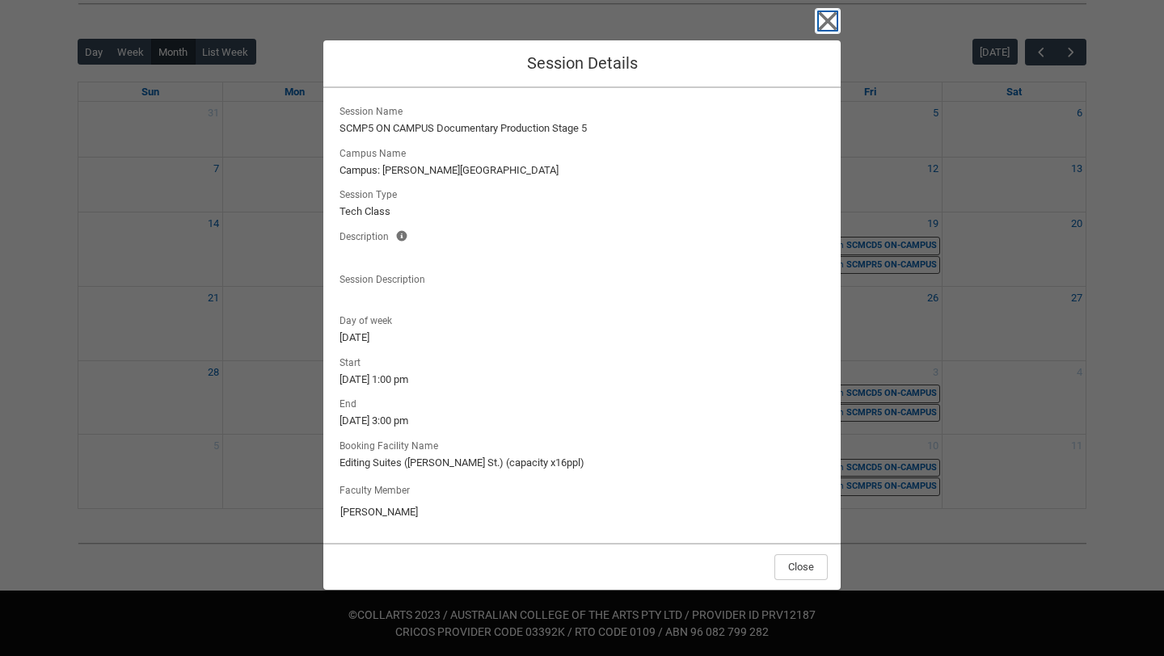
click at [834, 12] on icon "button" at bounding box center [828, 21] width 19 height 19
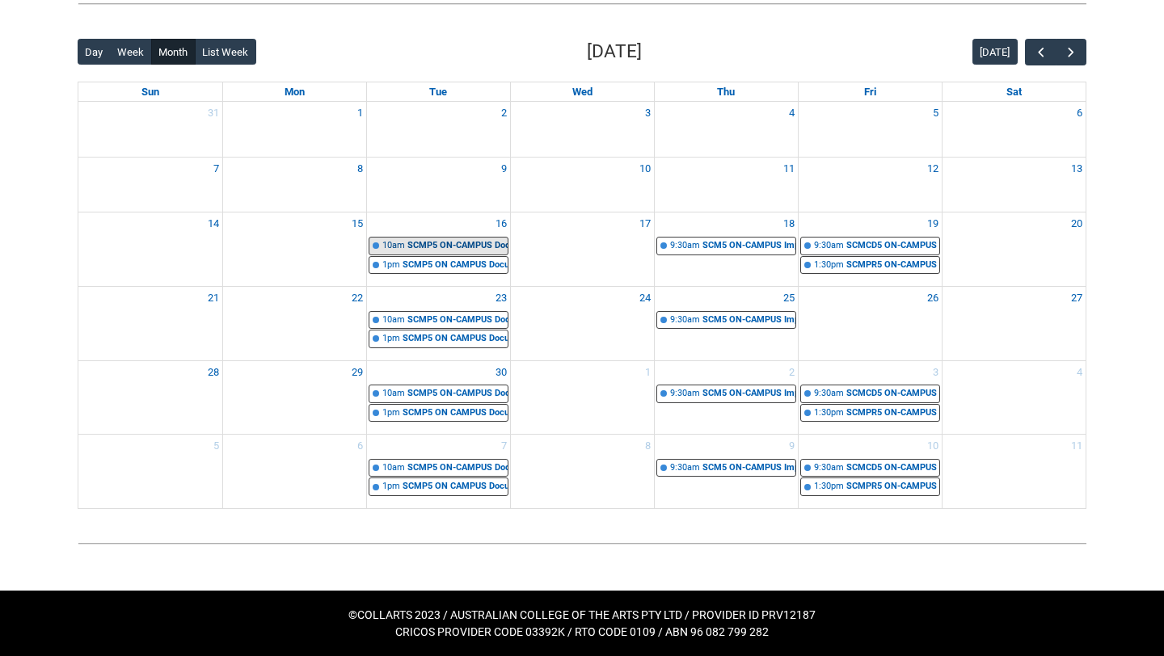
click at [449, 247] on div "SCMP5 ON-CAMPUS Documentary Production Stage 5 | Editing Suites ([PERSON_NAME][…" at bounding box center [457, 246] width 100 height 14
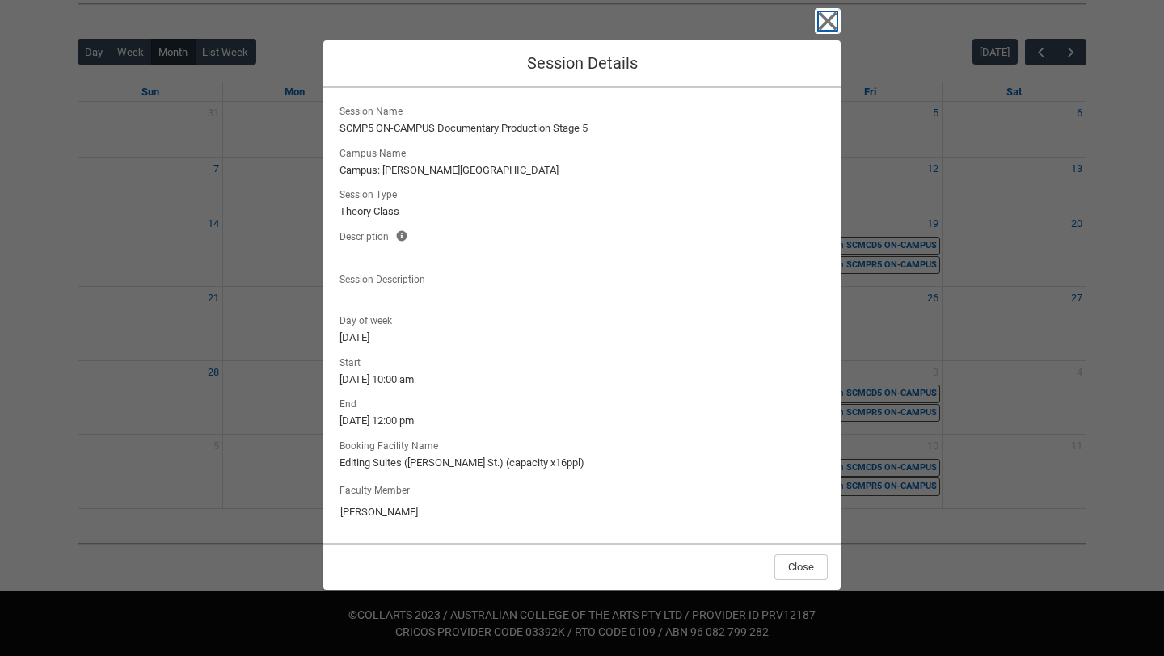
click at [820, 26] on icon "button" at bounding box center [828, 21] width 19 height 19
